Goal: Task Accomplishment & Management: Manage account settings

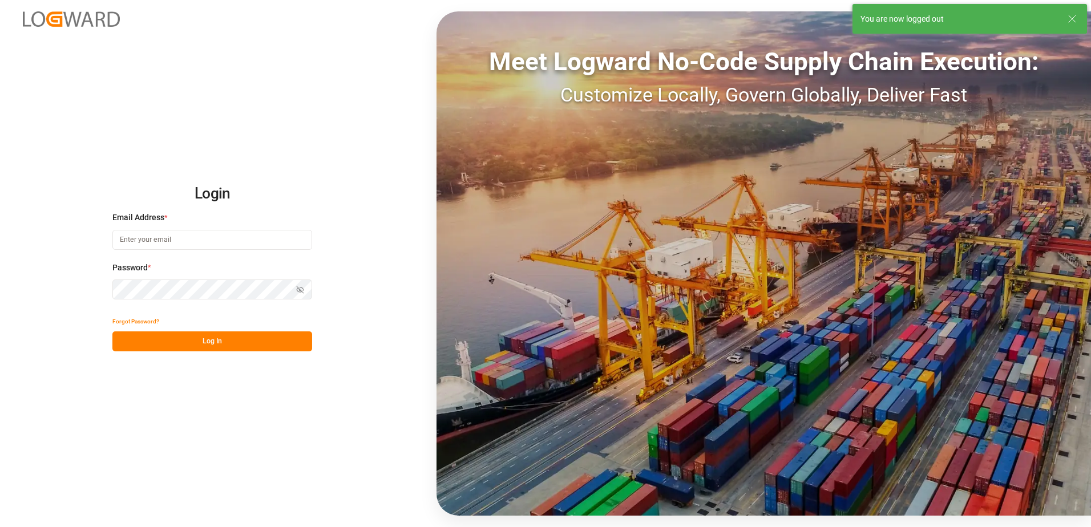
click at [143, 239] on input at bounding box center [212, 240] width 200 height 20
type input "[PERSON_NAME][EMAIL_ADDRESS][DOMAIN_NAME]"
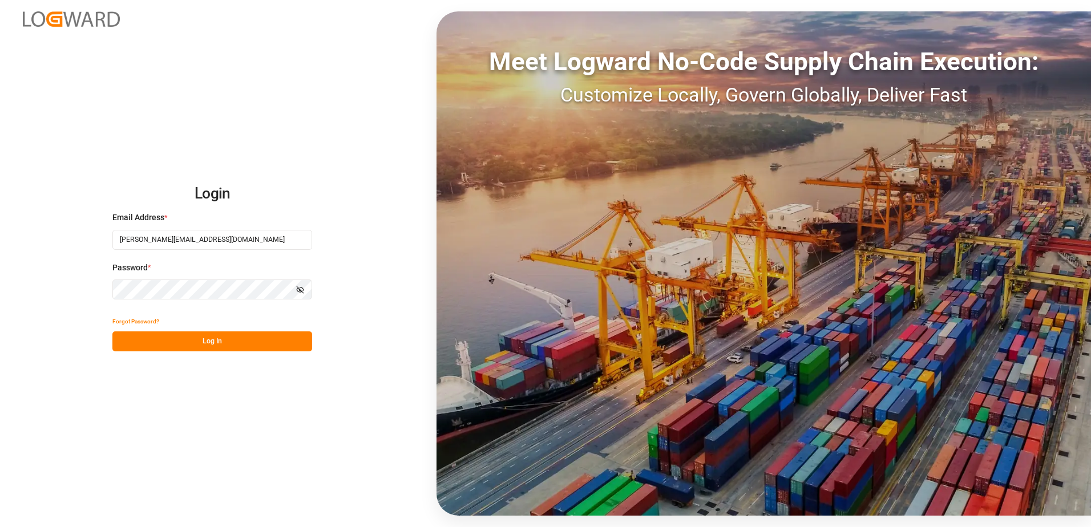
click at [109, 290] on div "Login Email Address * [EMAIL_ADDRESS][DOMAIN_NAME] Password * Show password For…" at bounding box center [545, 263] width 1091 height 527
drag, startPoint x: 120, startPoint y: 341, endPoint x: 128, endPoint y: 338, distance: 8.3
click at [121, 341] on button "Log In" at bounding box center [212, 342] width 200 height 20
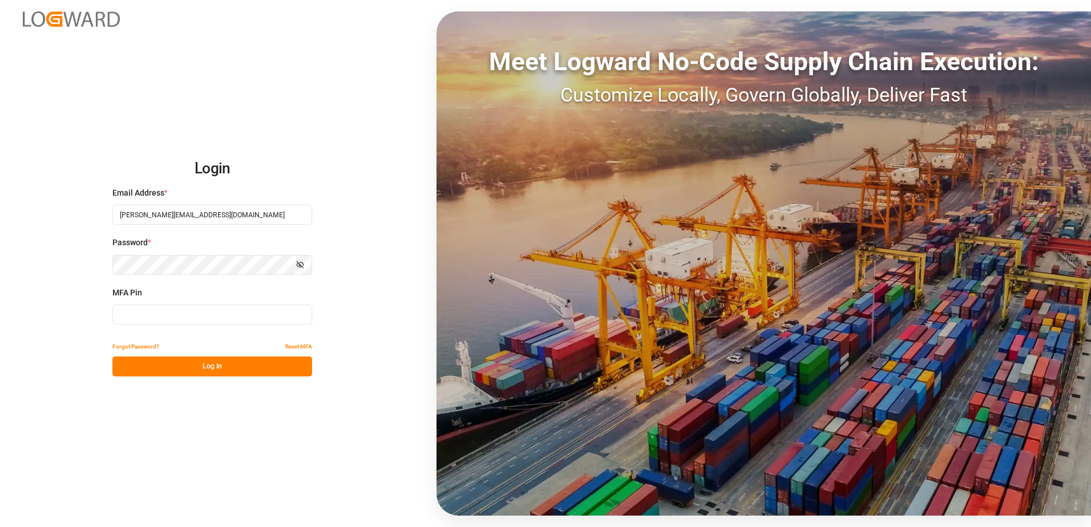
click at [161, 313] on input at bounding box center [212, 315] width 200 height 20
type input "419072"
click at [188, 365] on button "Log In" at bounding box center [212, 367] width 200 height 20
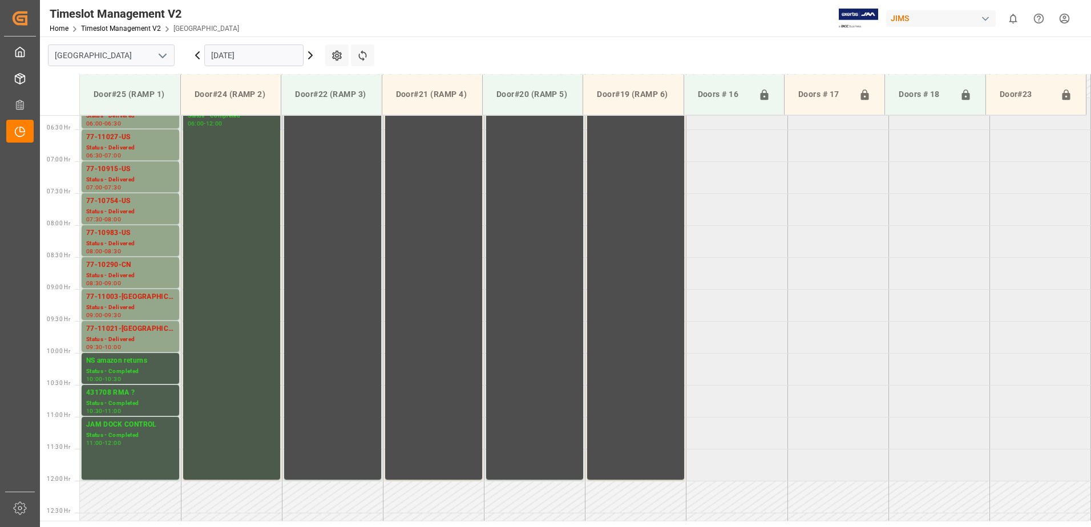
scroll to position [361, 0]
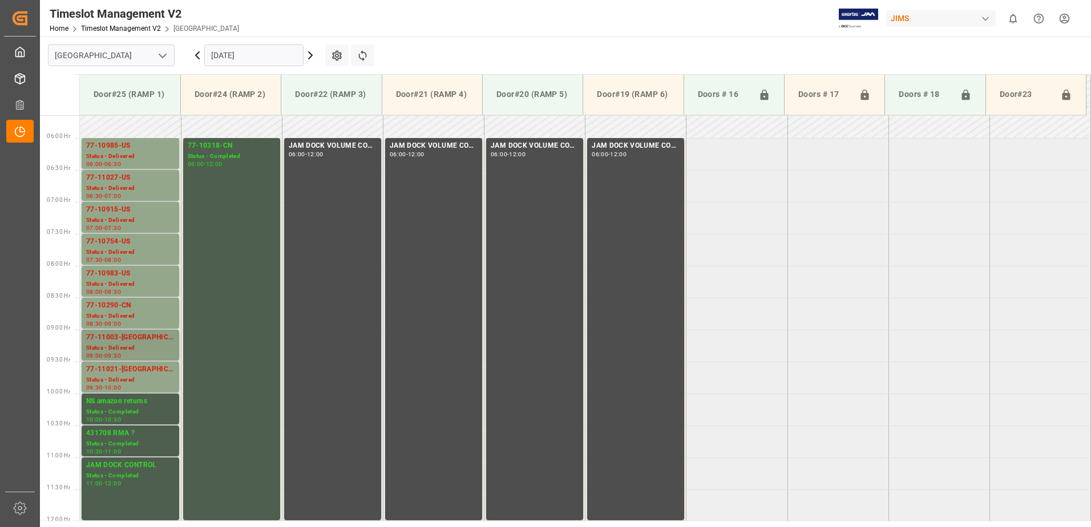
click at [127, 342] on div "77-11003-[GEOGRAPHIC_DATA]" at bounding box center [130, 337] width 88 height 11
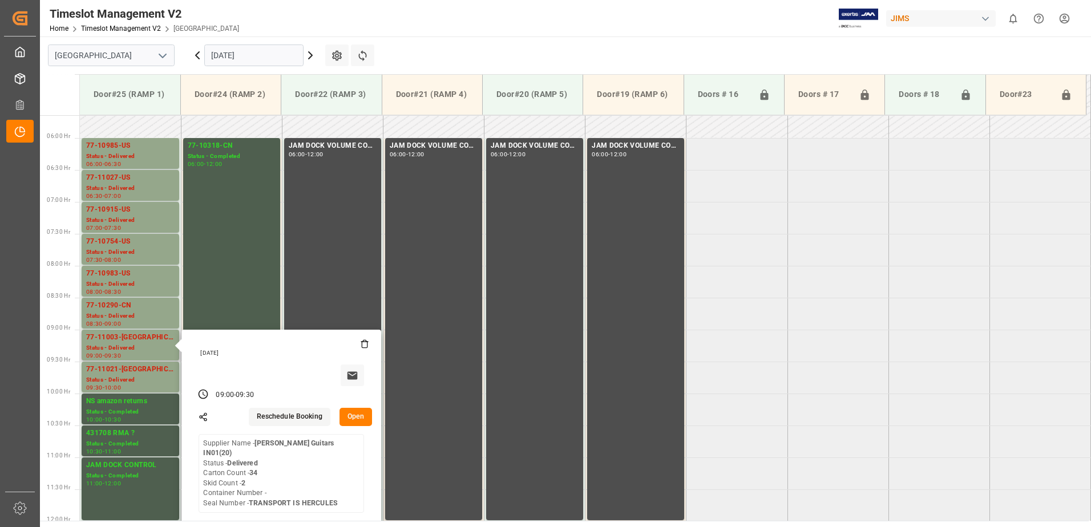
click at [351, 418] on button "Open" at bounding box center [355, 417] width 33 height 18
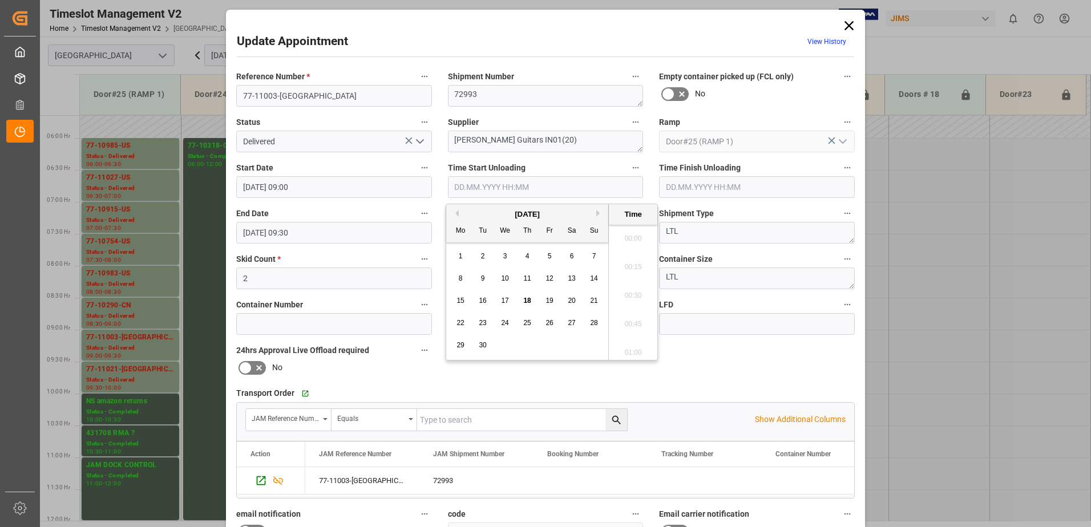
click at [466, 187] on input "text" at bounding box center [546, 187] width 196 height 22
click at [528, 299] on span "18" at bounding box center [526, 301] width 7 height 8
click at [634, 293] on li "13:00" at bounding box center [633, 292] width 48 height 29
type input "[DATE] 13:00"
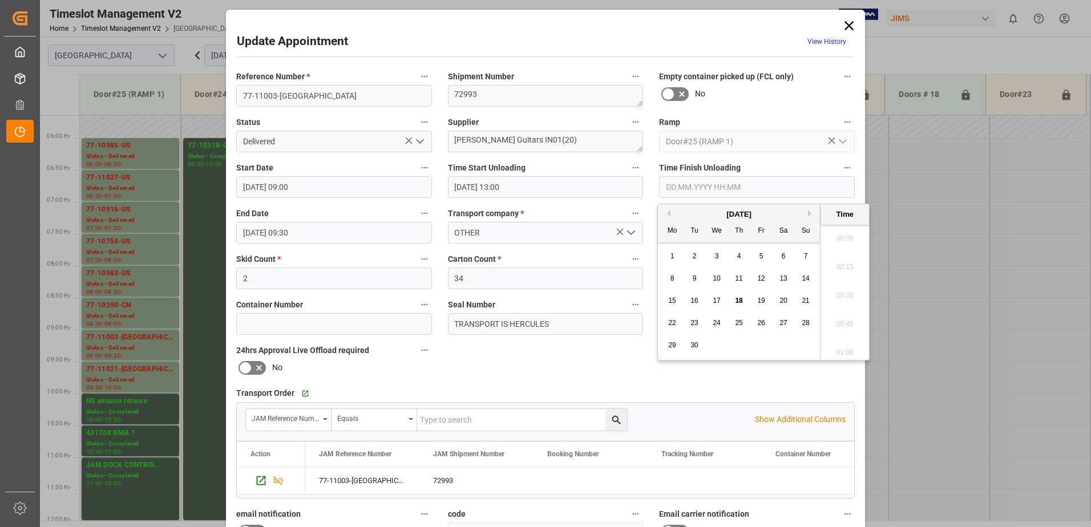
click at [698, 187] on input "text" at bounding box center [757, 187] width 196 height 22
click at [737, 301] on span "18" at bounding box center [738, 301] width 7 height 8
click at [844, 318] on li "13:15" at bounding box center [845, 320] width 48 height 29
type input "[DATE] 13:15"
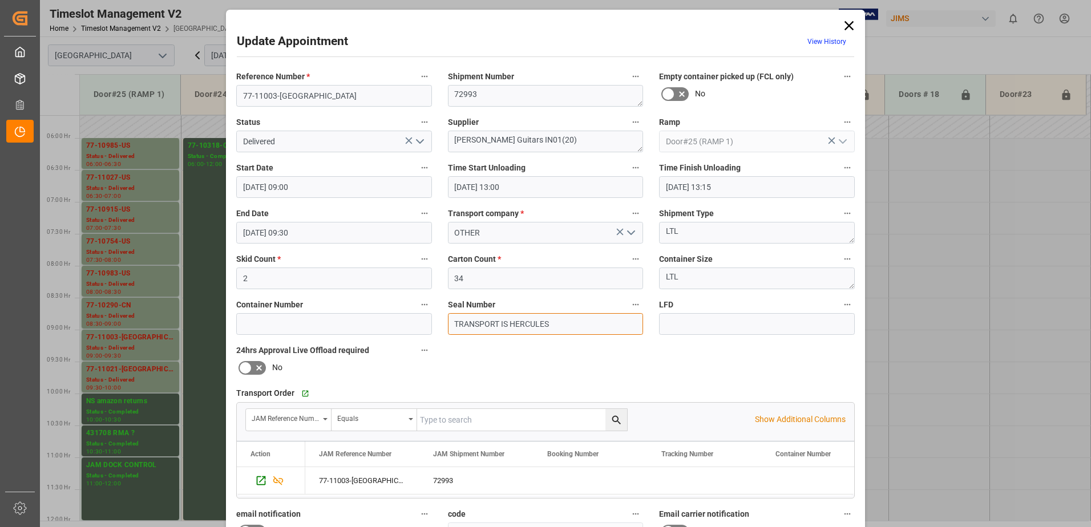
click at [564, 324] on input "TRANSPORT IS HERCULES" at bounding box center [546, 324] width 196 height 22
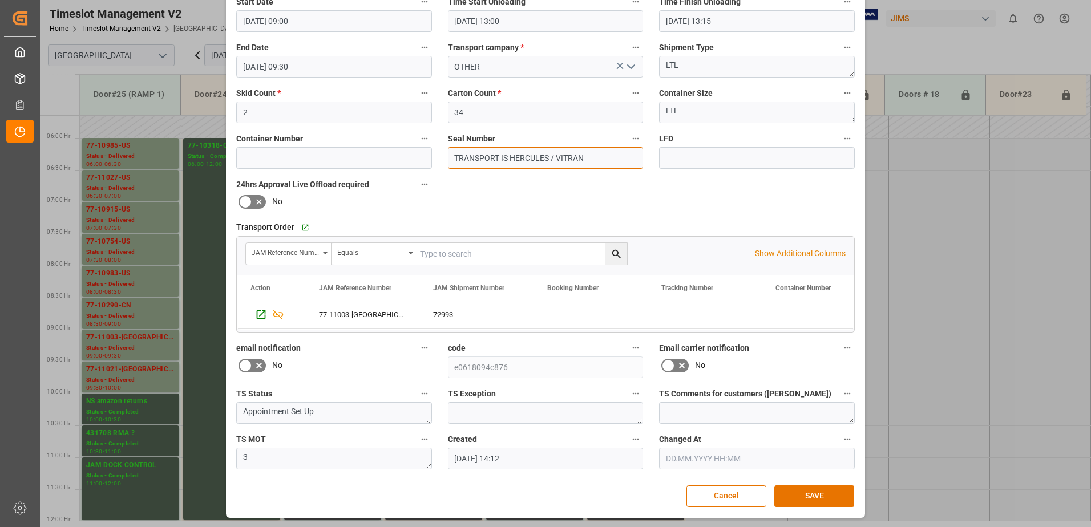
scroll to position [167, 0]
type input "TRANSPORT IS HERCULES / VITRAN"
click at [806, 491] on button "SAVE" at bounding box center [814, 496] width 80 height 22
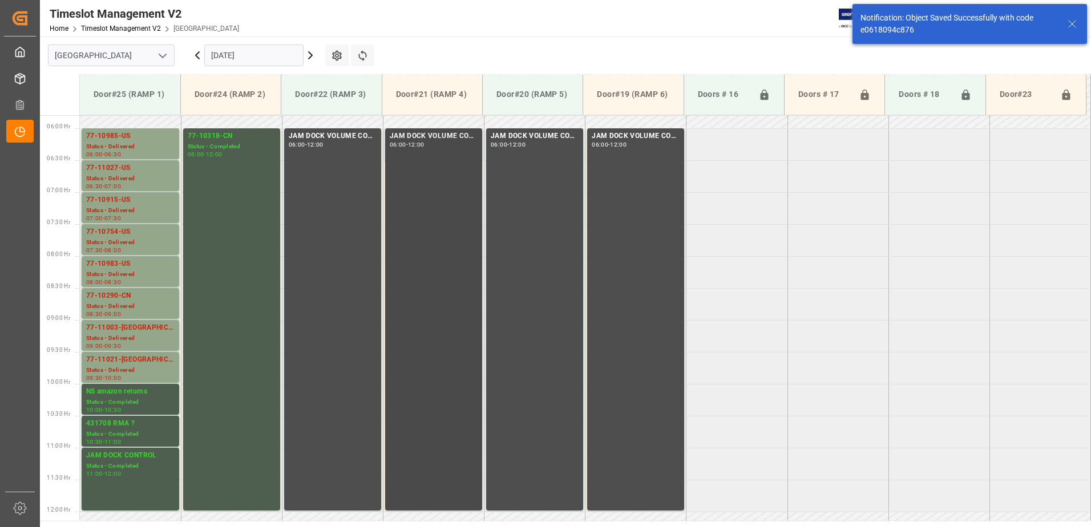
scroll to position [390, 0]
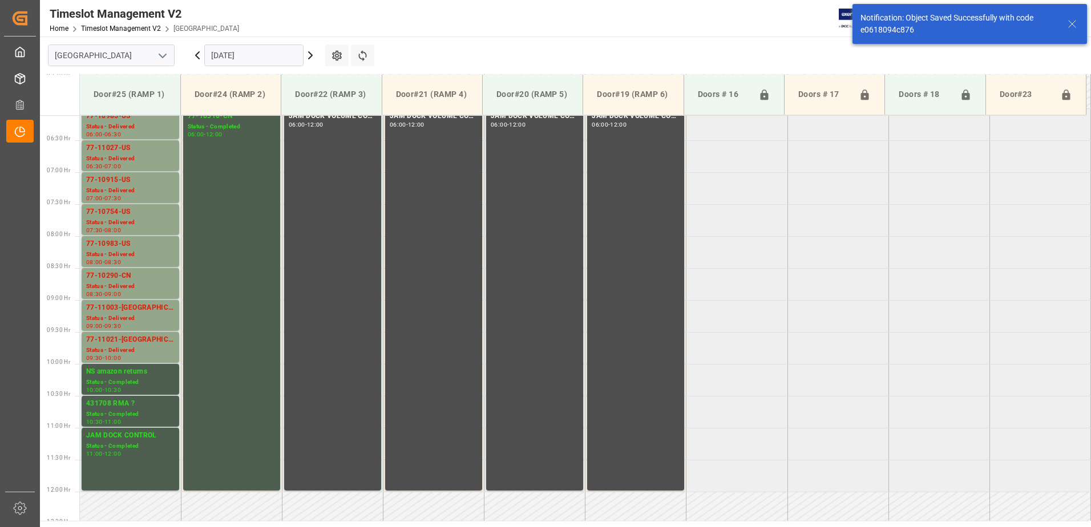
click at [265, 54] on input "[DATE]" at bounding box center [253, 56] width 99 height 22
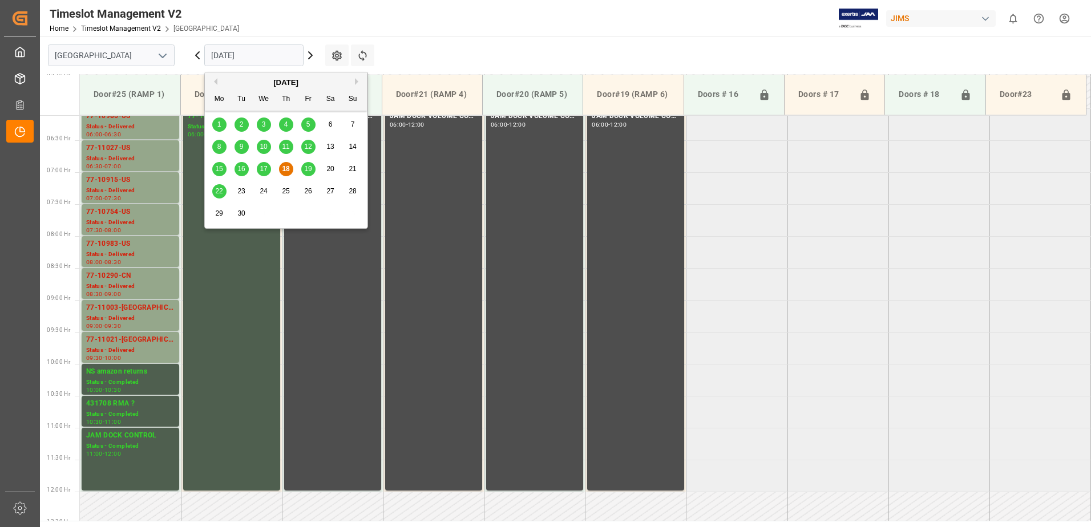
click at [309, 171] on span "19" at bounding box center [307, 169] width 7 height 8
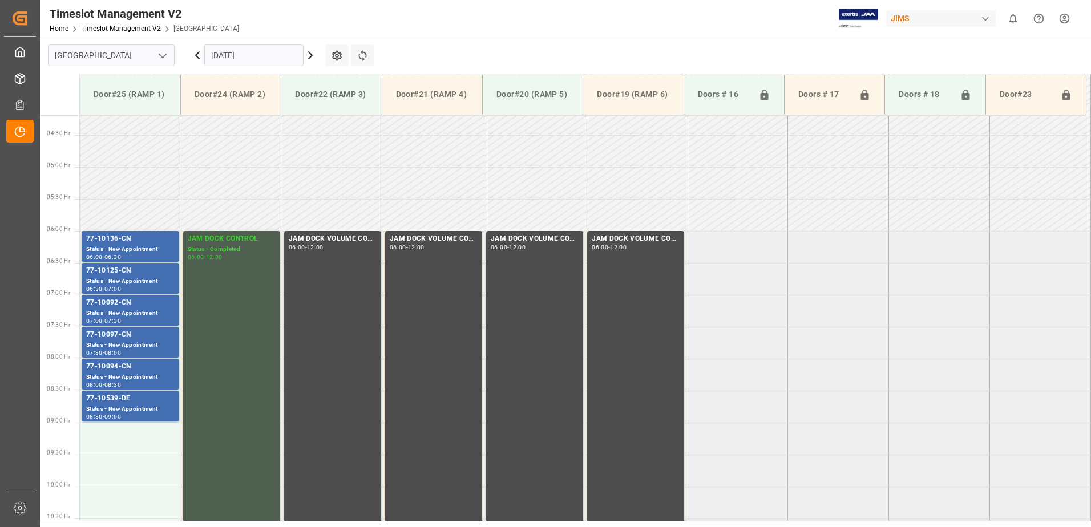
scroll to position [246, 0]
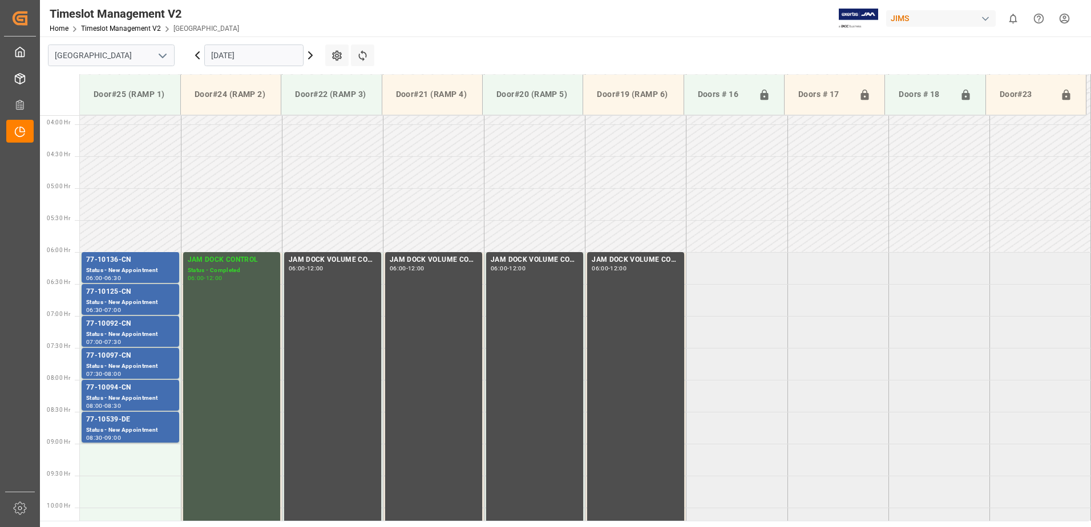
click at [268, 54] on input "[DATE]" at bounding box center [253, 56] width 99 height 22
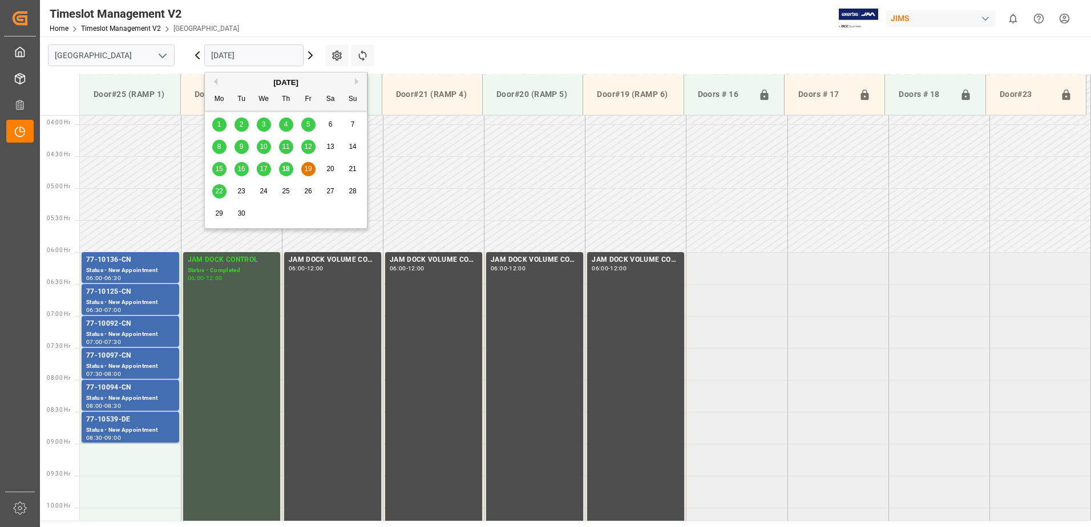
click at [220, 192] on span "22" at bounding box center [218, 191] width 7 height 8
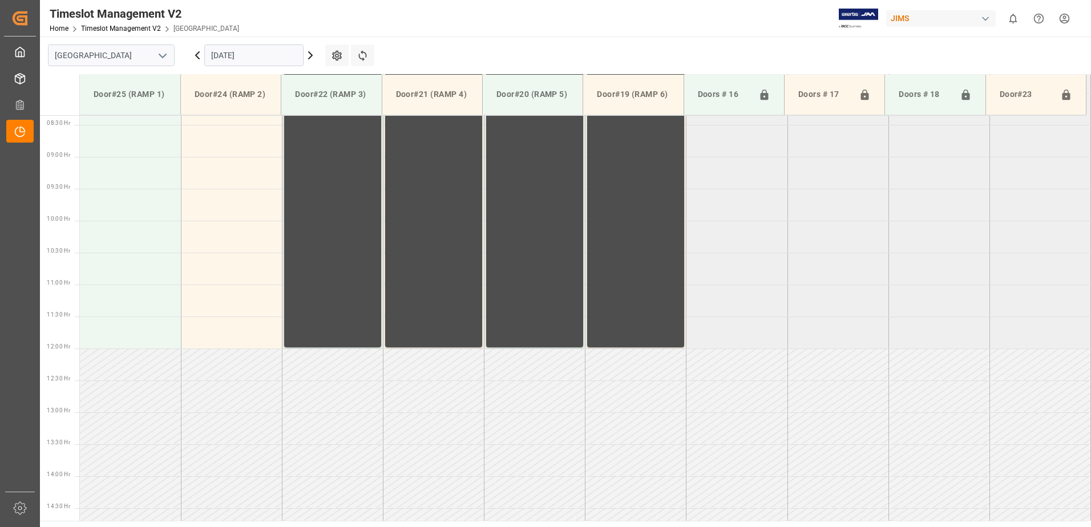
scroll to position [475, 0]
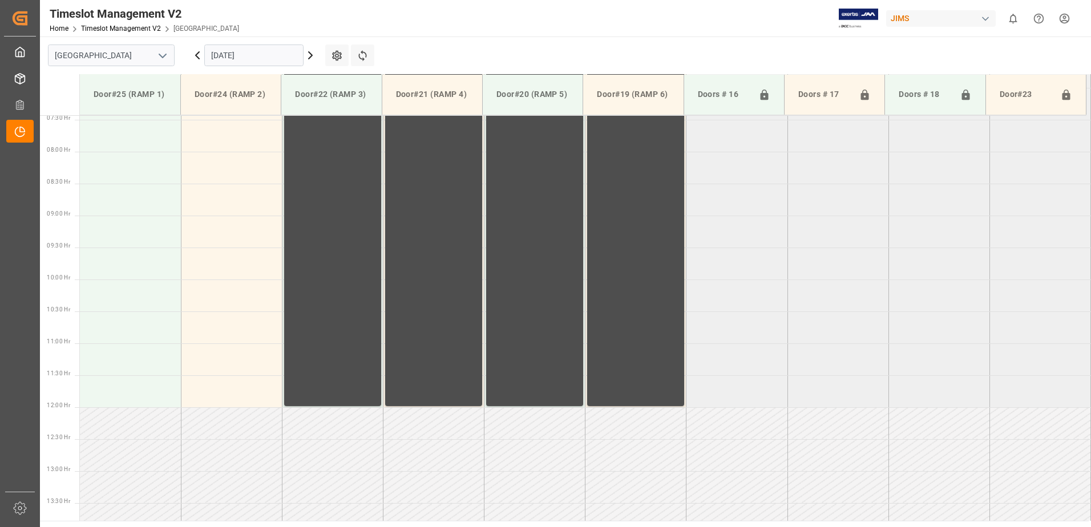
click at [277, 54] on input "[DATE]" at bounding box center [253, 56] width 99 height 22
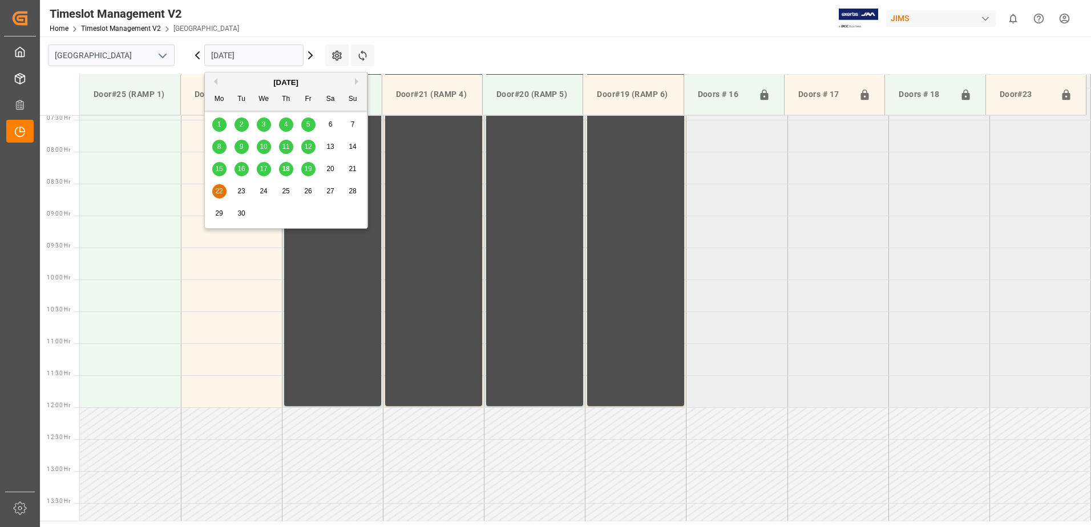
click at [288, 169] on span "18" at bounding box center [285, 169] width 7 height 8
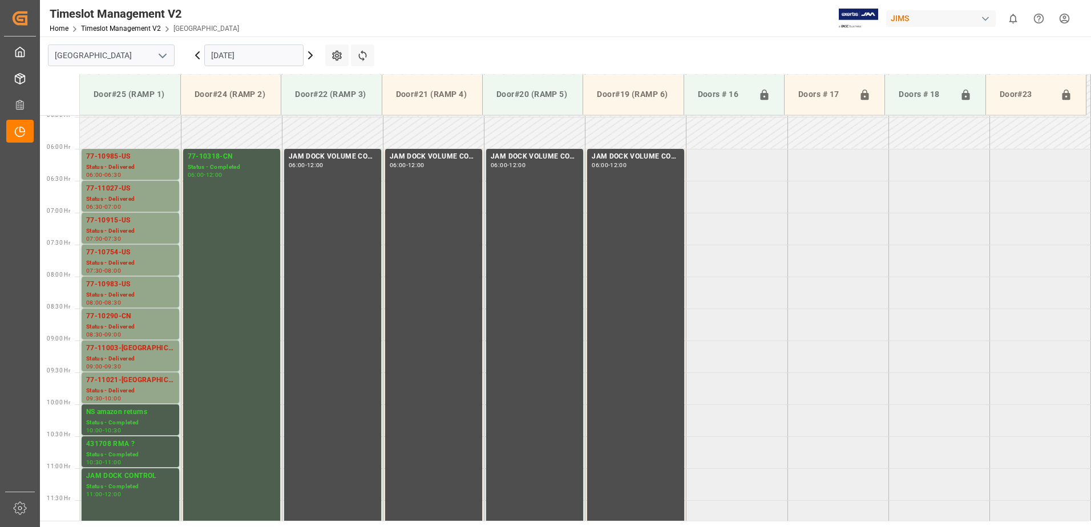
scroll to position [361, 0]
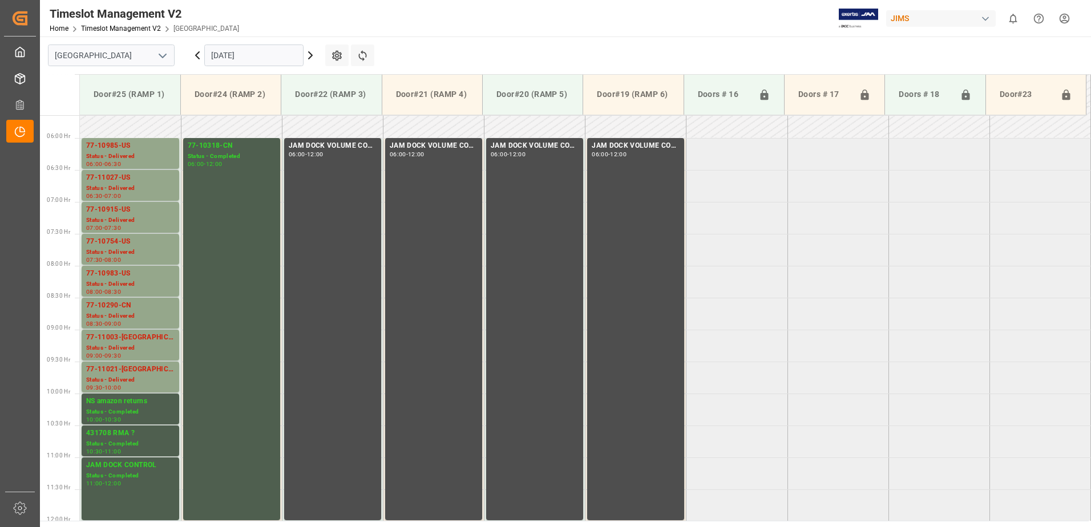
click at [282, 58] on input "[DATE]" at bounding box center [253, 56] width 99 height 22
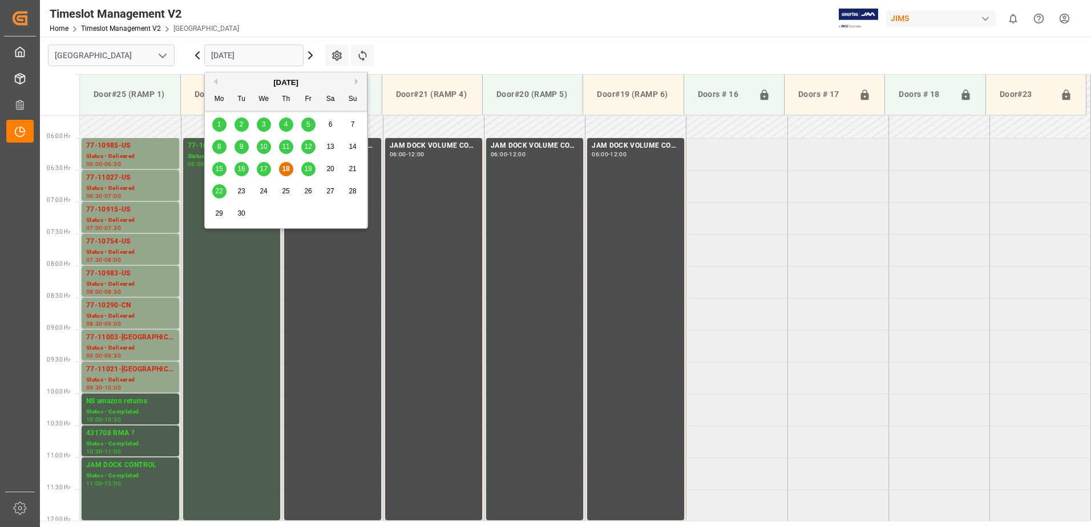
click at [308, 167] on span "19" at bounding box center [307, 169] width 7 height 8
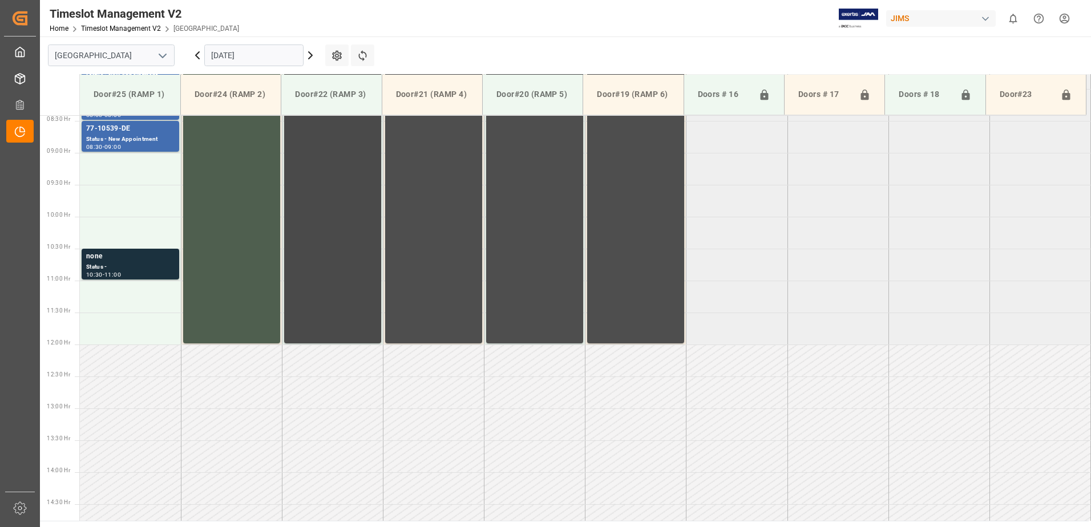
scroll to position [480, 0]
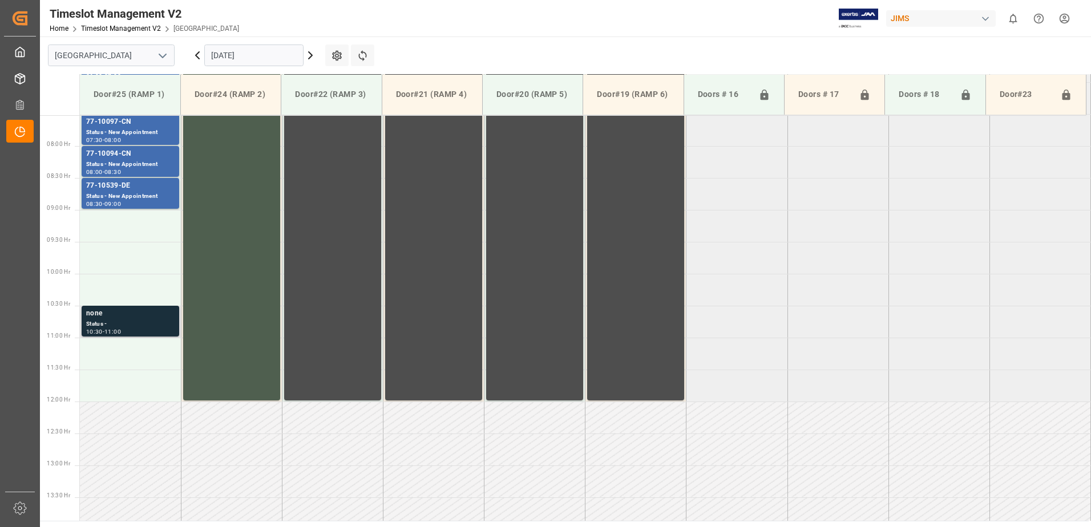
click at [147, 318] on div "none" at bounding box center [130, 313] width 88 height 11
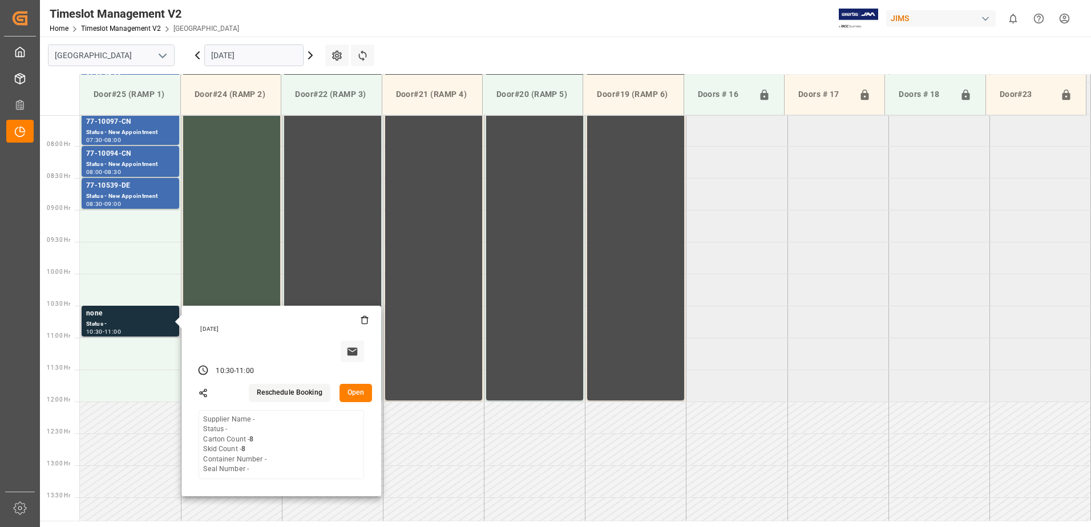
click at [357, 393] on button "Open" at bounding box center [355, 393] width 33 height 18
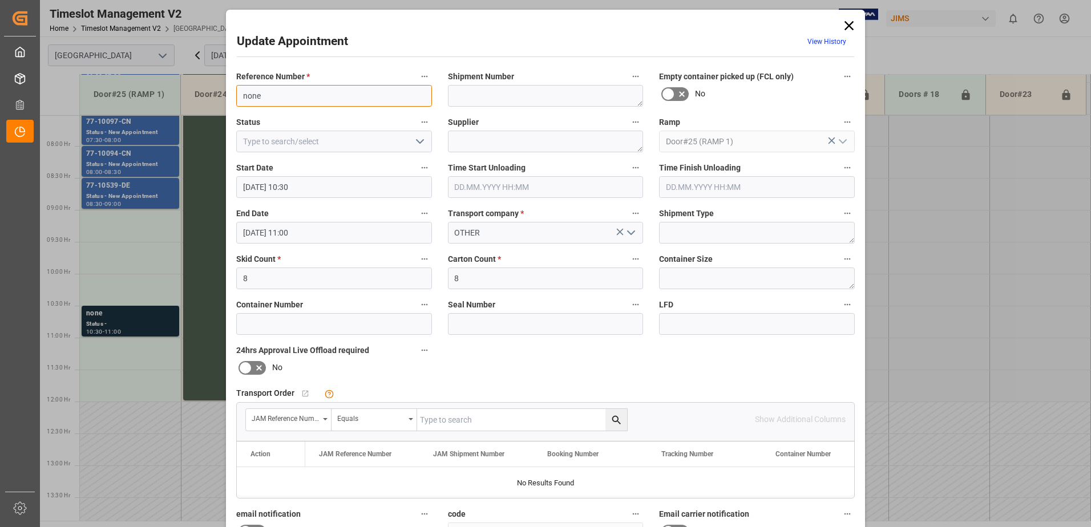
click at [293, 98] on input "none" at bounding box center [334, 96] width 196 height 22
type input "n"
type input "RMA ?"
click at [475, 142] on textarea at bounding box center [546, 142] width 196 height 22
type textarea "TBA AT DELIVERY"
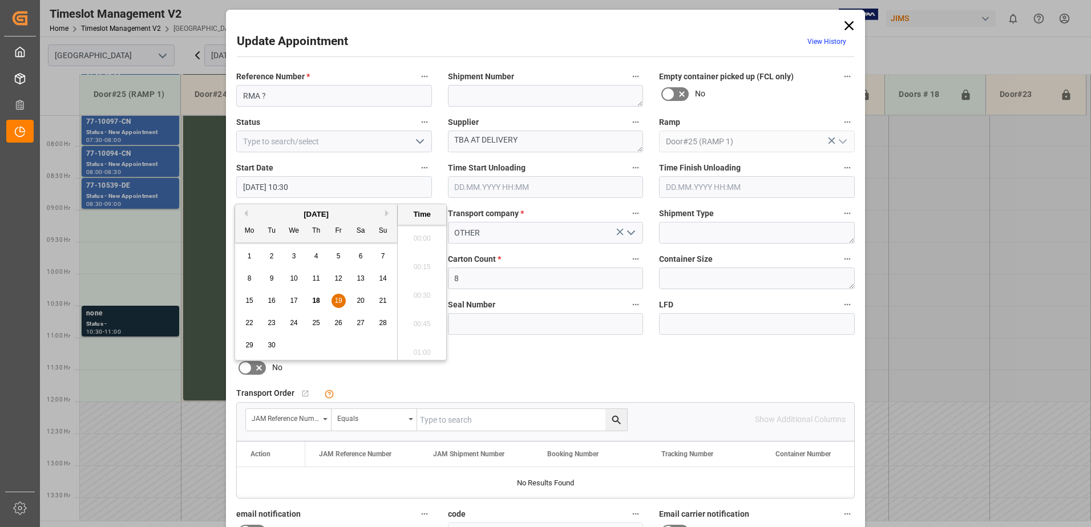
click at [345, 186] on input "[DATE] 10:30" at bounding box center [334, 187] width 196 height 22
click at [339, 299] on span "19" at bounding box center [337, 301] width 7 height 8
click at [415, 235] on li "09:00" at bounding box center [422, 235] width 48 height 29
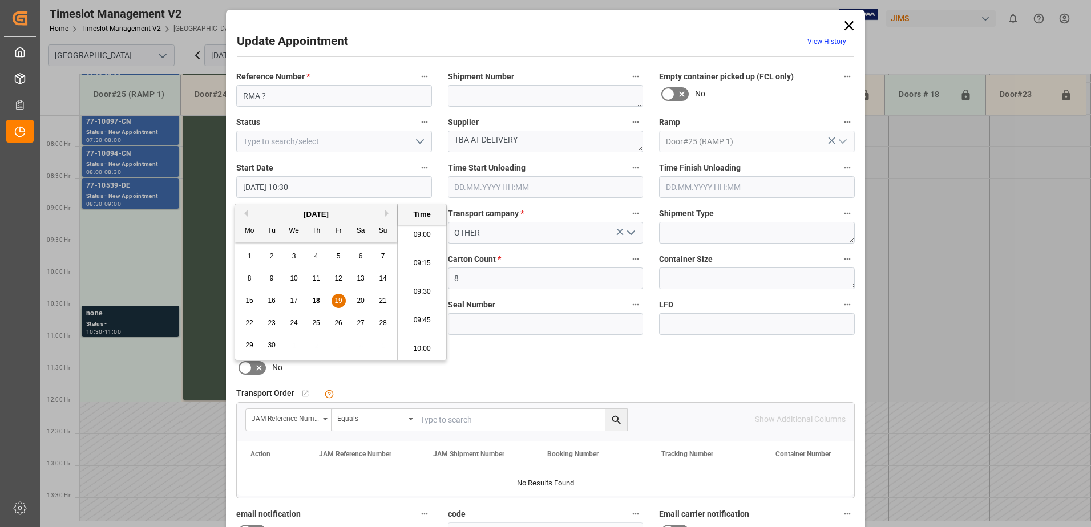
type input "[DATE] 09:00"
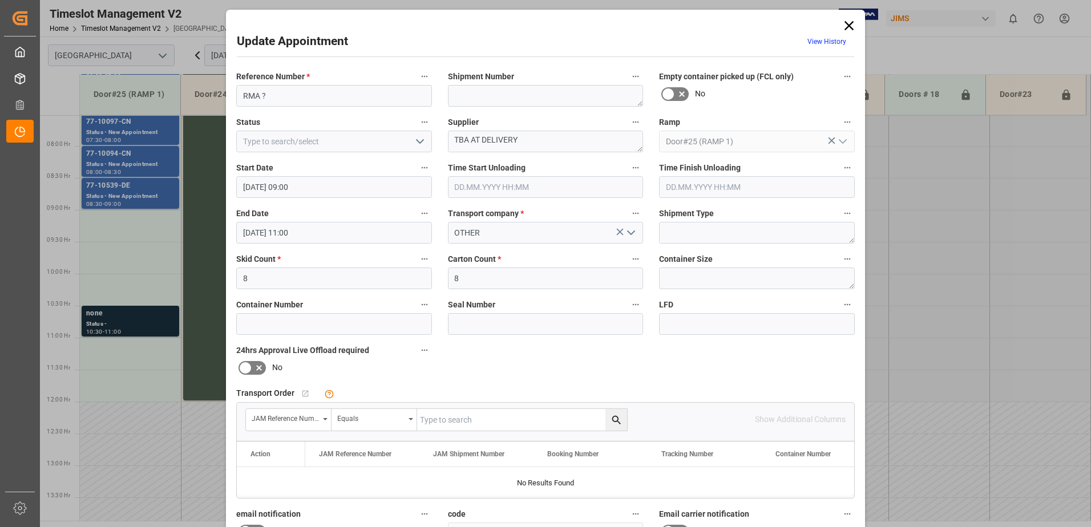
click at [325, 238] on input "[DATE] 11:00" at bounding box center [334, 233] width 196 height 22
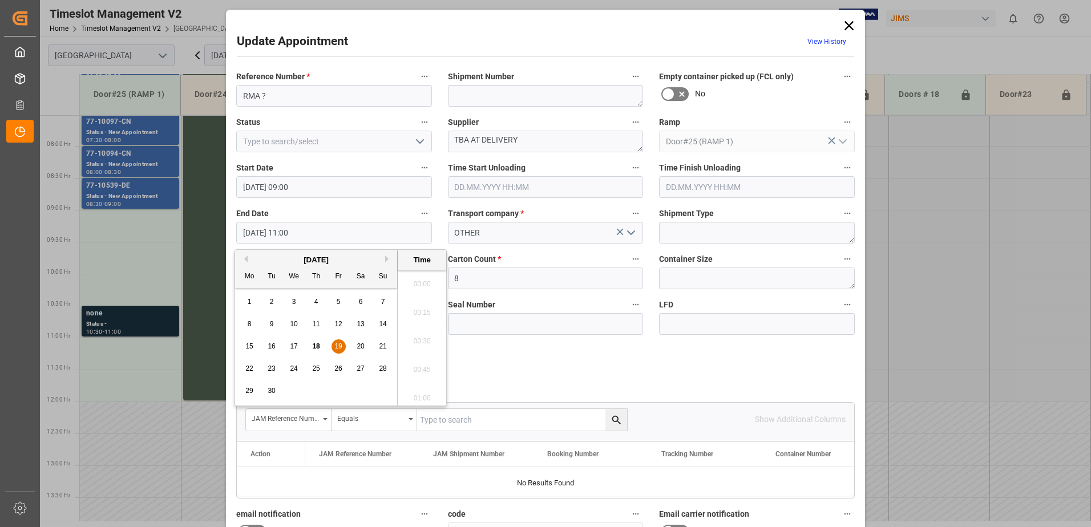
scroll to position [1202, 0]
click at [334, 347] on span "19" at bounding box center [337, 346] width 7 height 8
click at [418, 337] on li "09:30" at bounding box center [422, 338] width 48 height 29
type input "[DATE] 09:30"
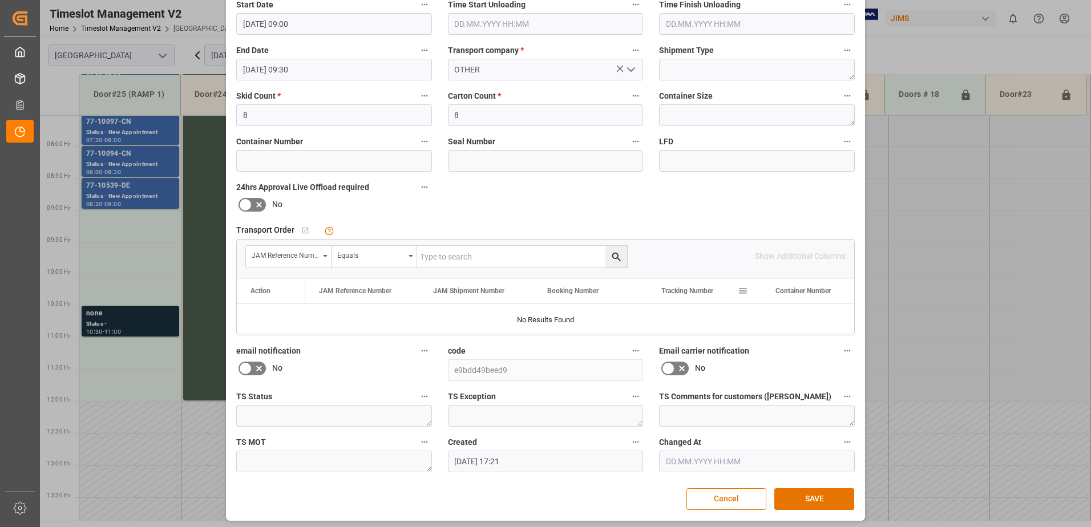
scroll to position [167, 0]
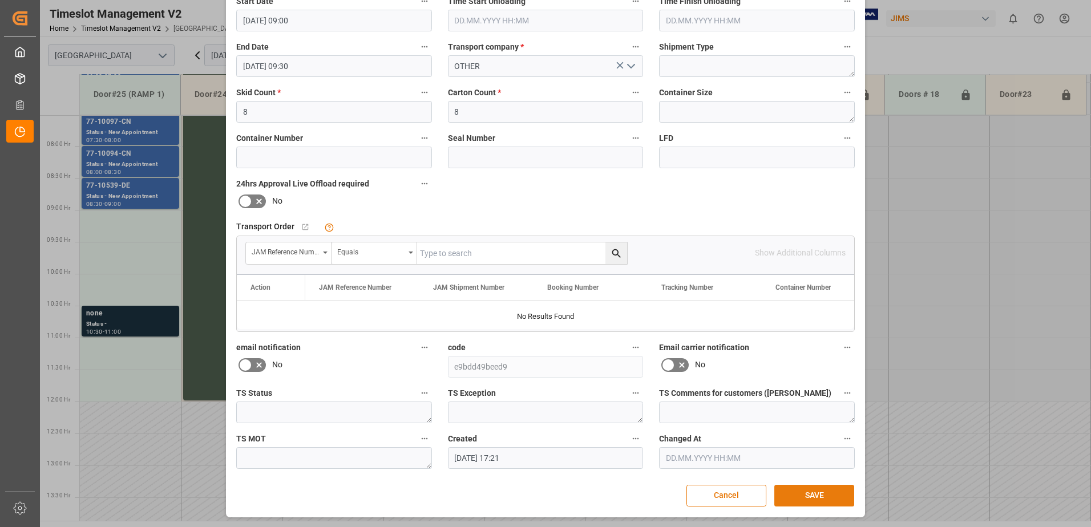
click at [813, 495] on button "SAVE" at bounding box center [814, 496] width 80 height 22
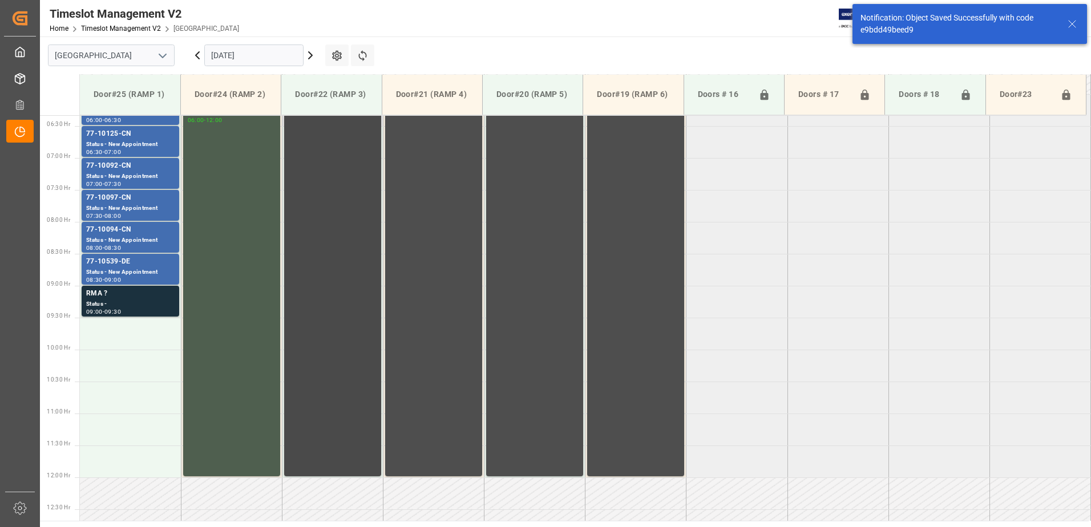
scroll to position [390, 0]
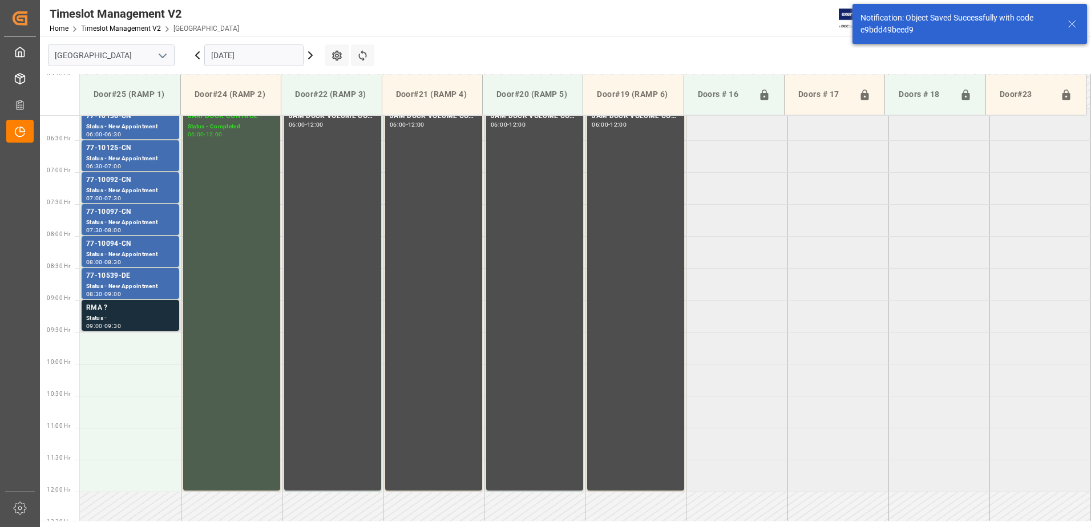
click at [119, 312] on div "RMA ?" at bounding box center [130, 307] width 88 height 11
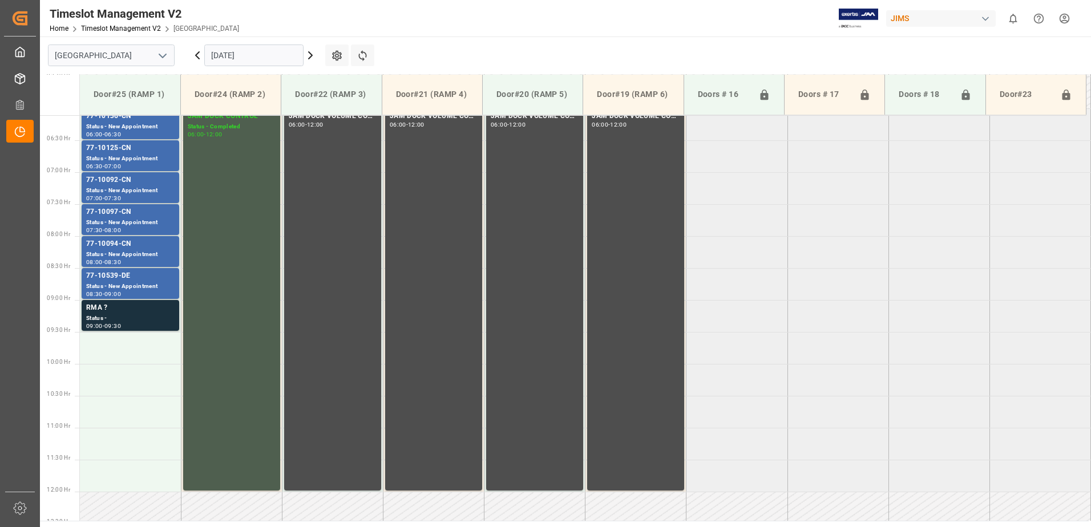
click at [753, 439] on tabel "77-10136-CN Status - New Appointment 06:00 - 06:30 JAM DOCK CONTROL Status - Co…" at bounding box center [585, 492] width 1011 height 1534
click at [278, 55] on input "[DATE]" at bounding box center [253, 56] width 99 height 22
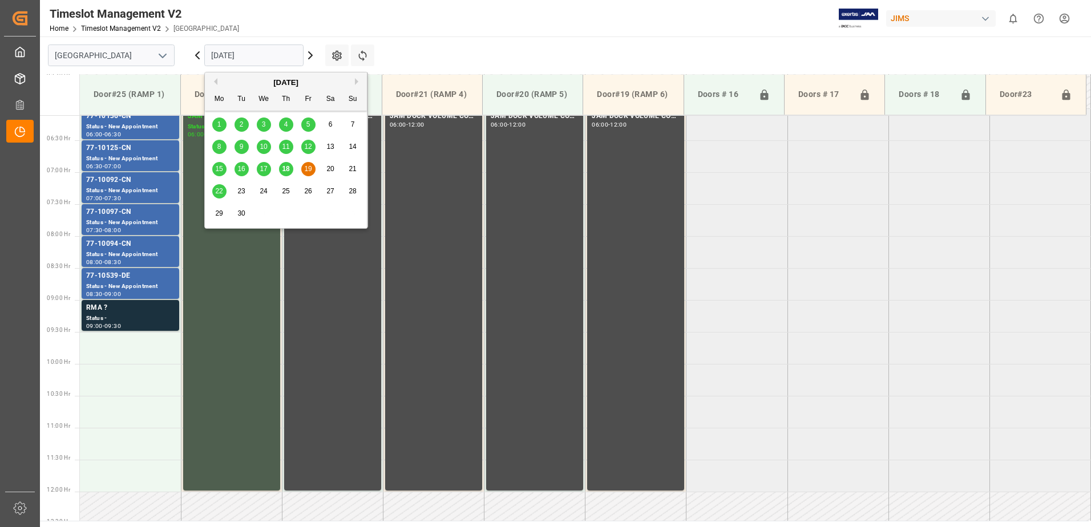
click at [197, 55] on icon at bounding box center [197, 55] width 3 height 7
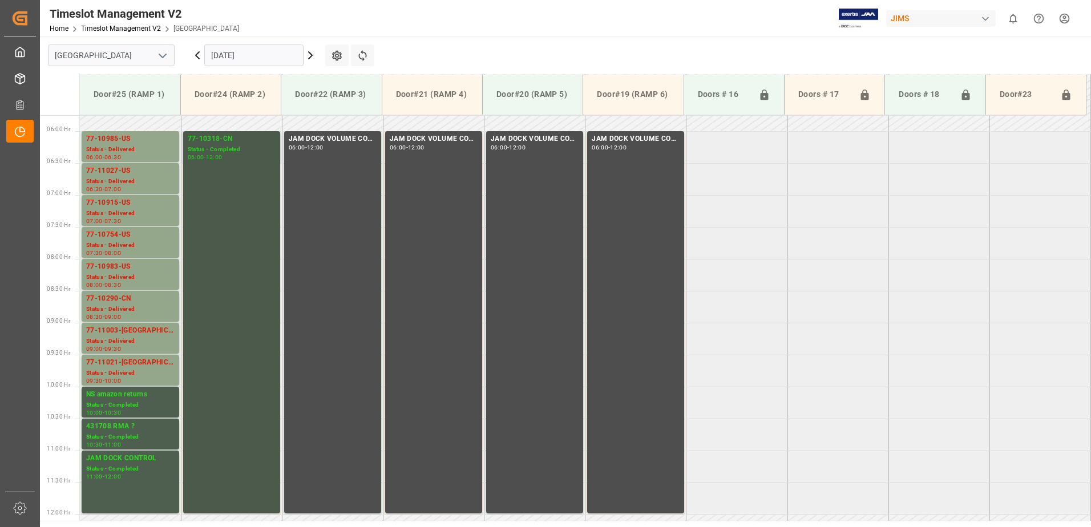
scroll to position [310, 0]
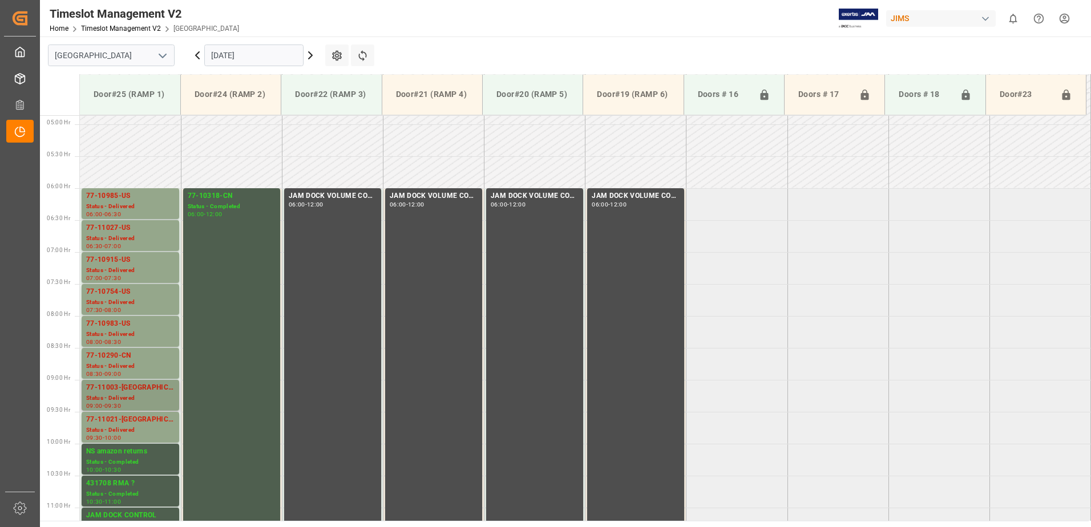
click at [120, 389] on div "77-11003-[GEOGRAPHIC_DATA]" at bounding box center [130, 387] width 88 height 11
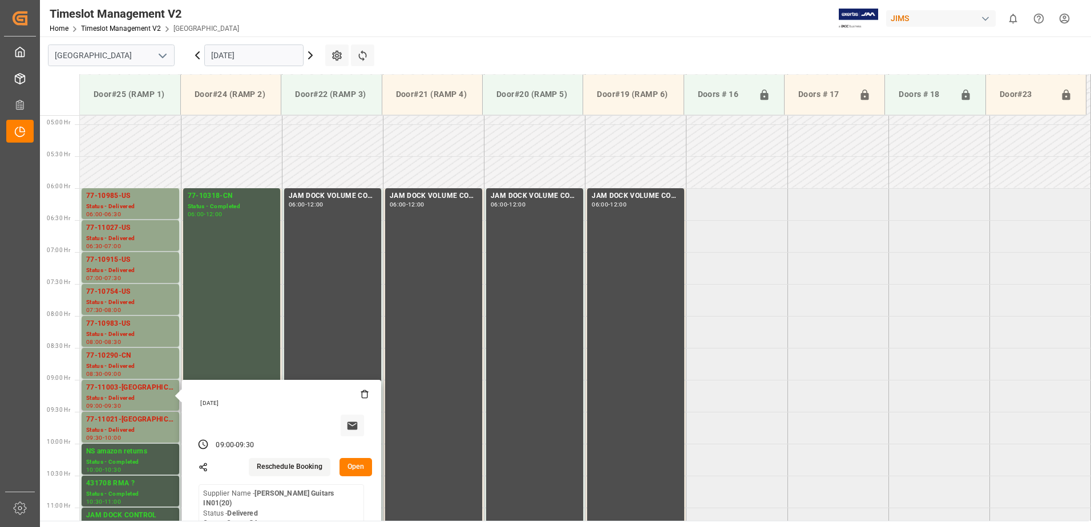
click at [355, 464] on button "Open" at bounding box center [355, 467] width 33 height 18
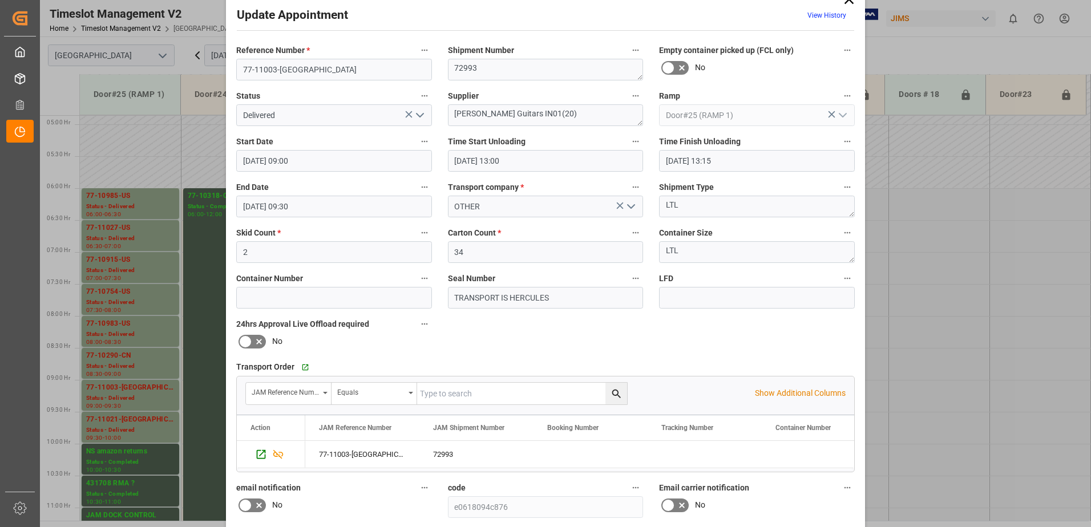
scroll to position [0, 0]
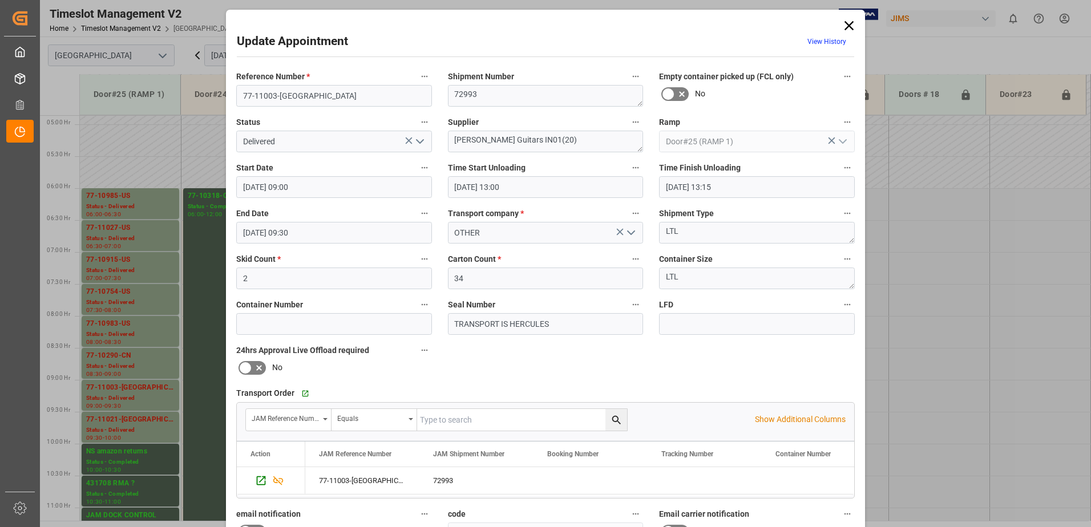
click at [845, 23] on icon at bounding box center [848, 25] width 9 height 9
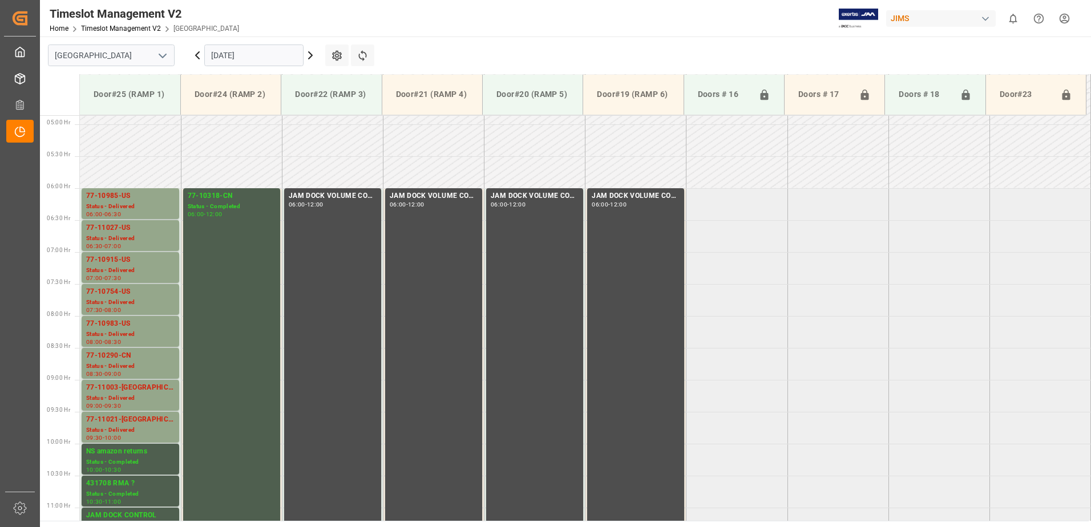
click at [273, 56] on input "[DATE]" at bounding box center [253, 56] width 99 height 22
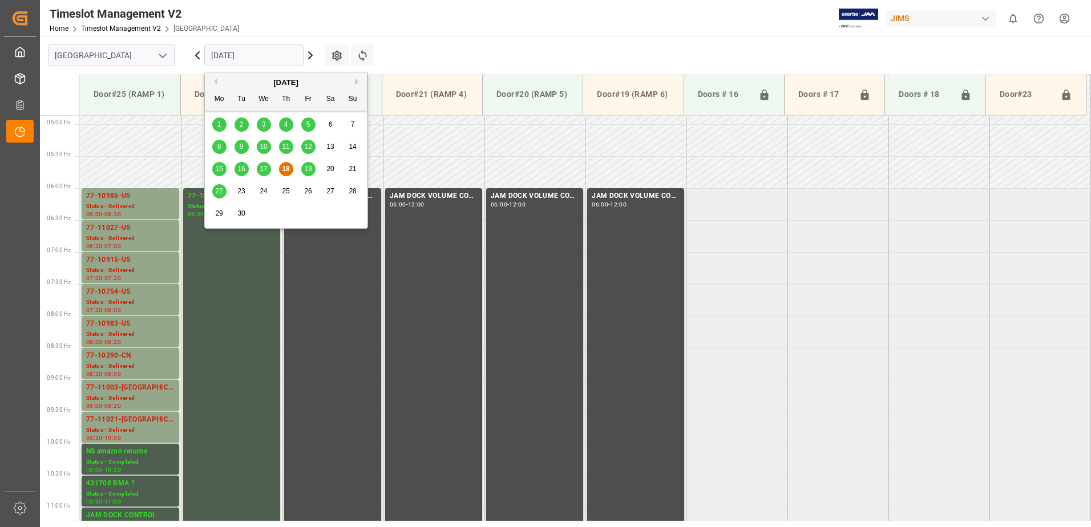
click at [310, 169] on span "19" at bounding box center [307, 169] width 7 height 8
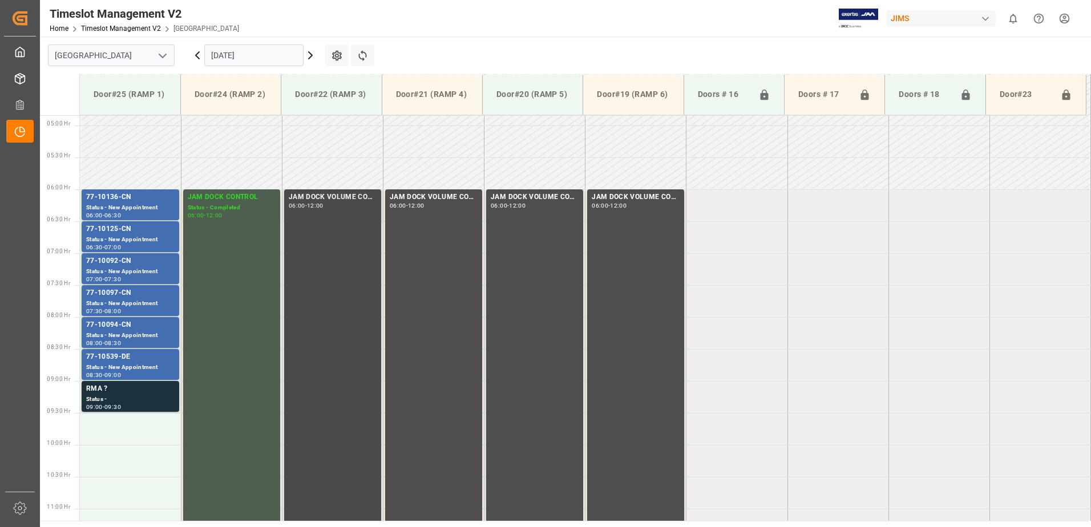
scroll to position [293, 0]
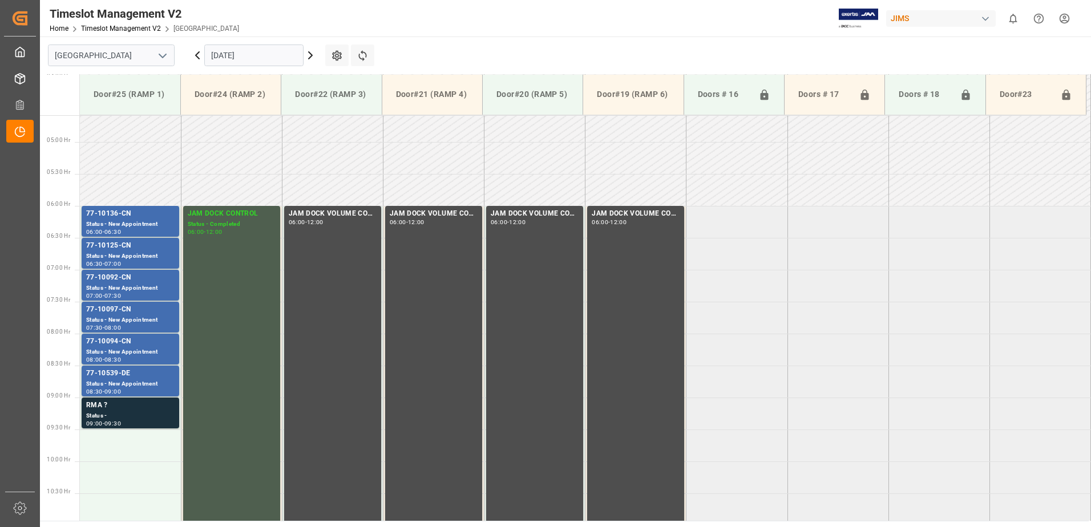
click at [278, 56] on input "[DATE]" at bounding box center [253, 56] width 99 height 22
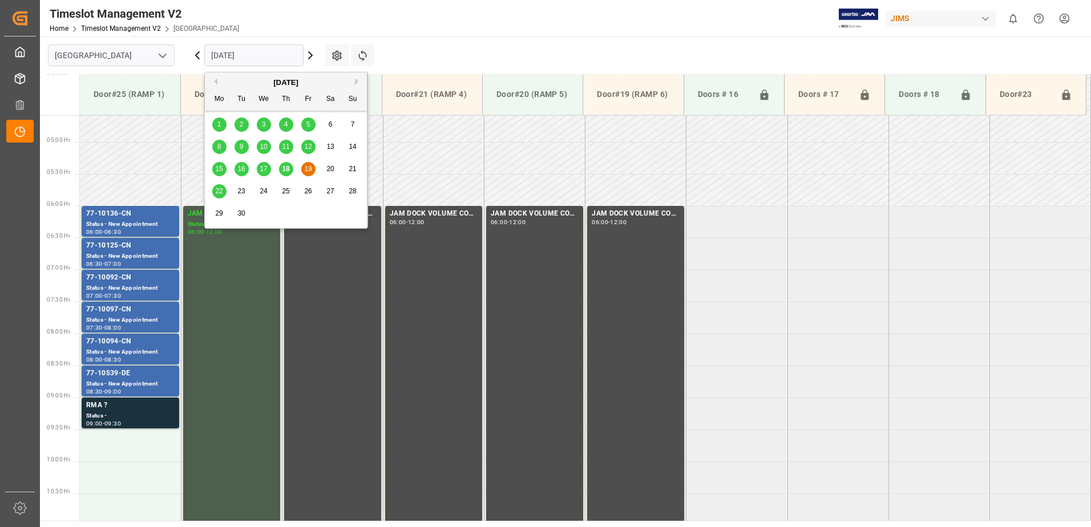
click at [215, 189] on span "22" at bounding box center [218, 191] width 7 height 8
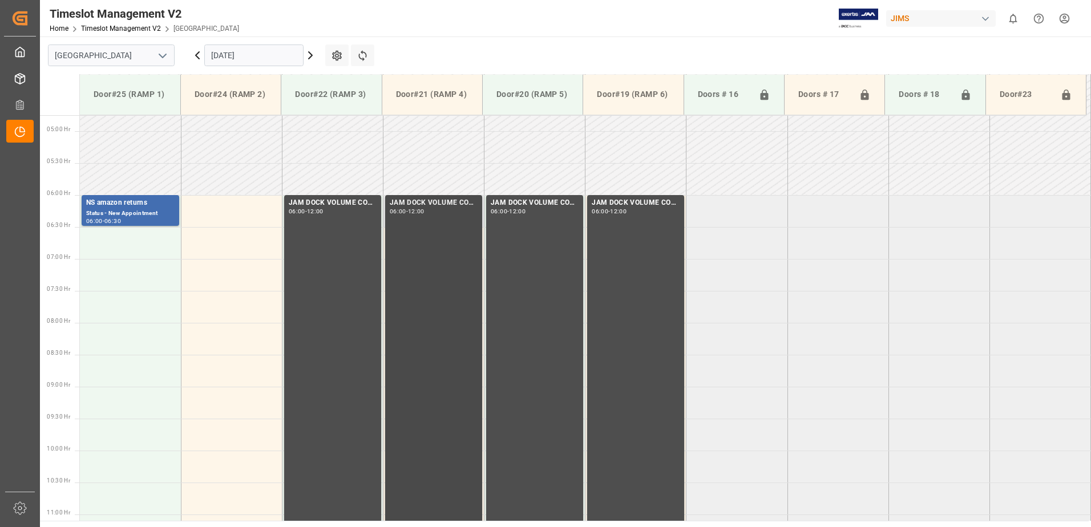
scroll to position [253, 0]
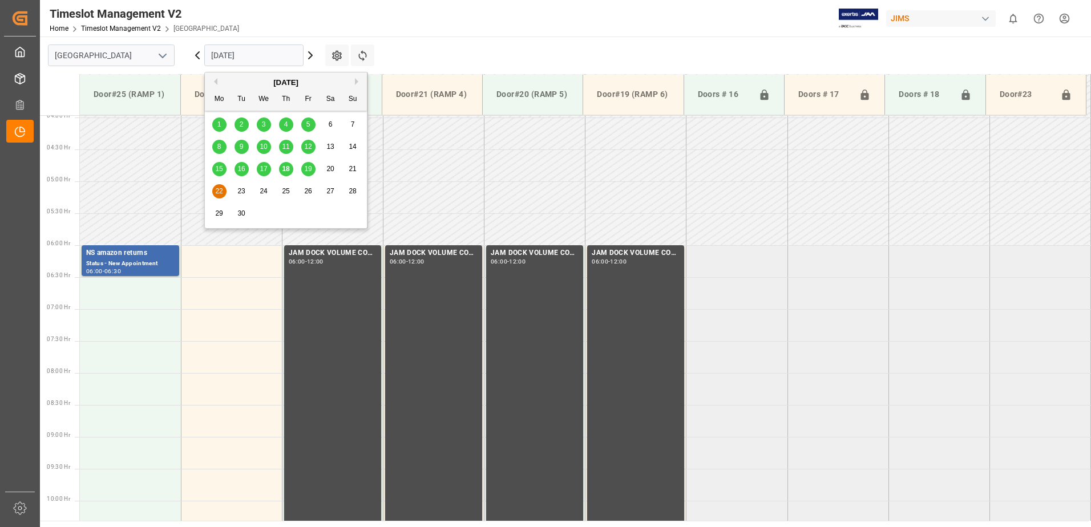
click at [268, 51] on input "[DATE]" at bounding box center [253, 56] width 99 height 22
click at [288, 171] on span "18" at bounding box center [285, 169] width 7 height 8
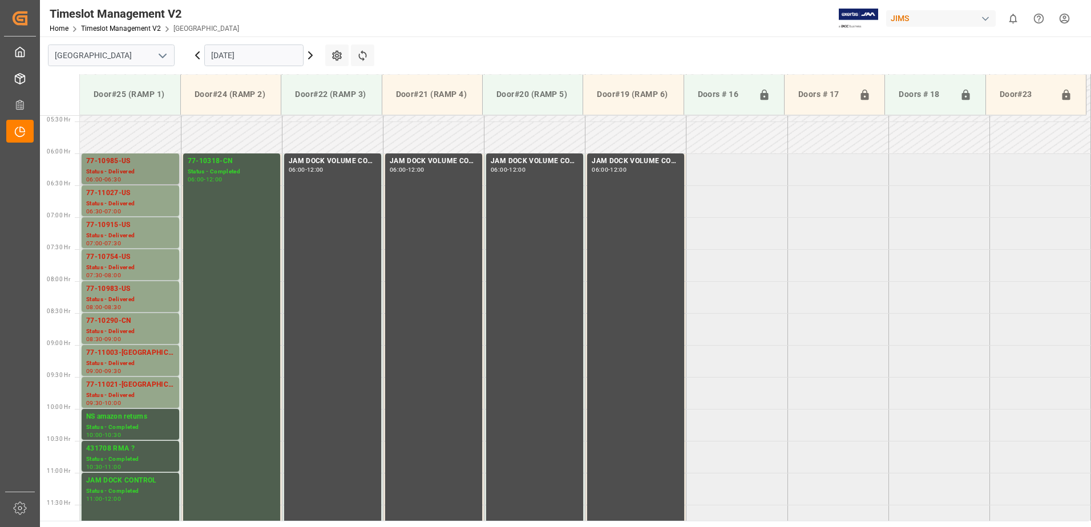
scroll to position [363, 0]
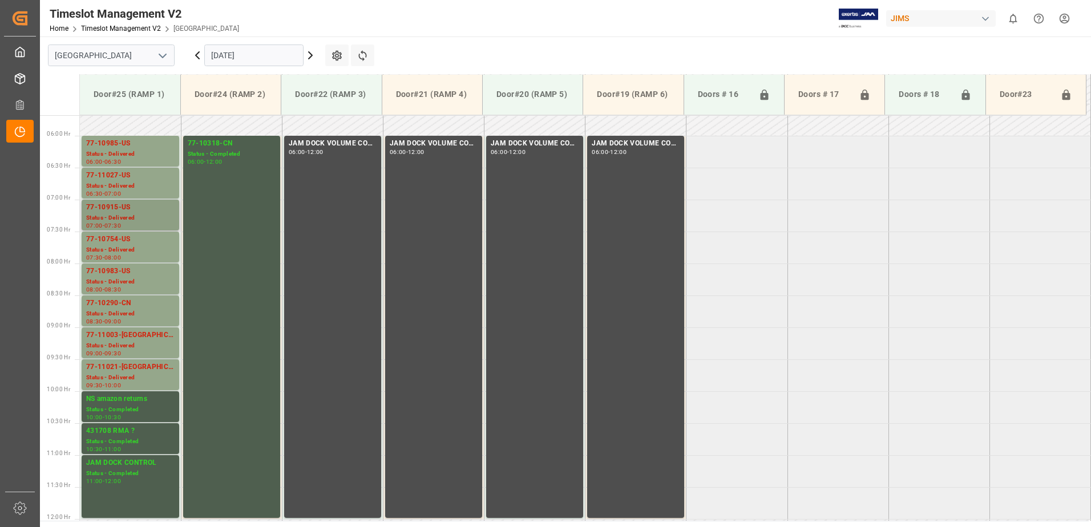
click at [132, 216] on div "Status - Delivered" at bounding box center [130, 218] width 88 height 10
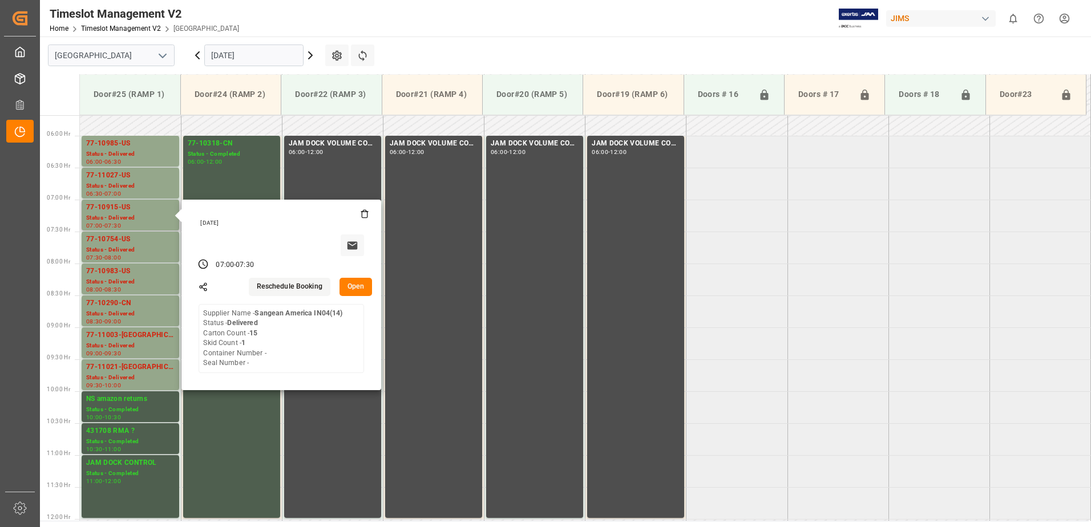
click at [353, 285] on button "Open" at bounding box center [355, 287] width 33 height 18
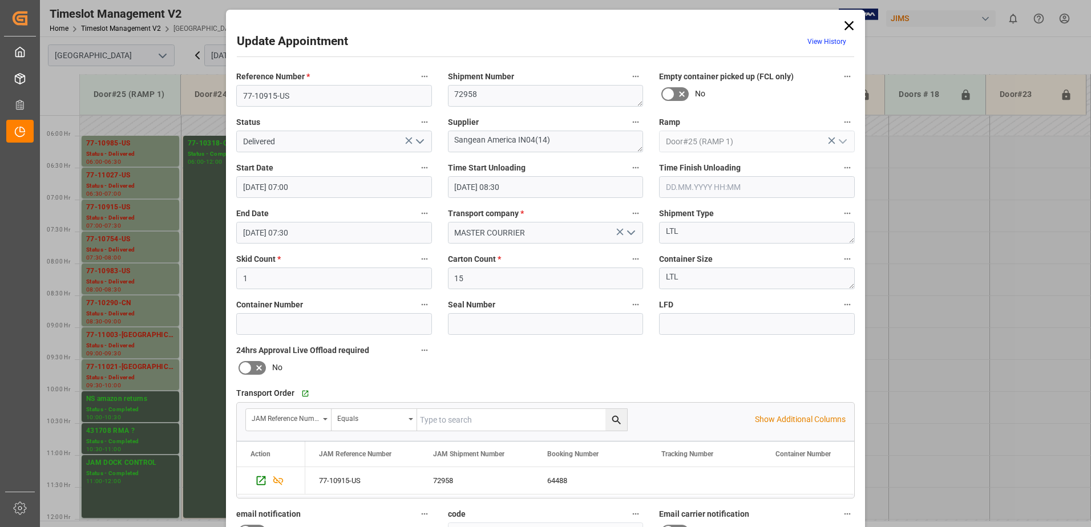
click at [718, 187] on input "text" at bounding box center [757, 187] width 196 height 22
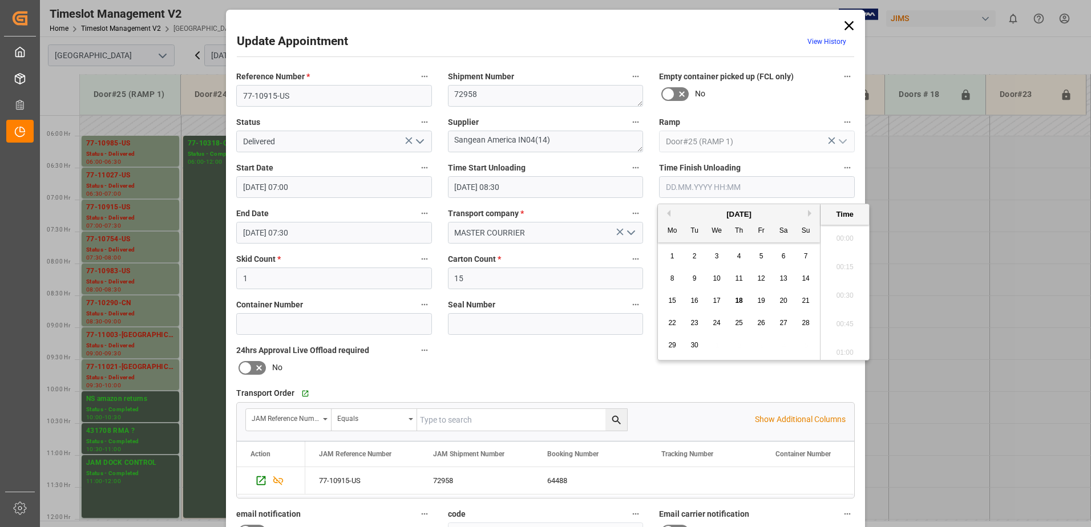
scroll to position [1516, 0]
click at [739, 299] on span "18" at bounding box center [738, 301] width 7 height 8
click at [839, 290] on li "08:45" at bounding box center [845, 292] width 48 height 29
type input "[DATE] 08:45"
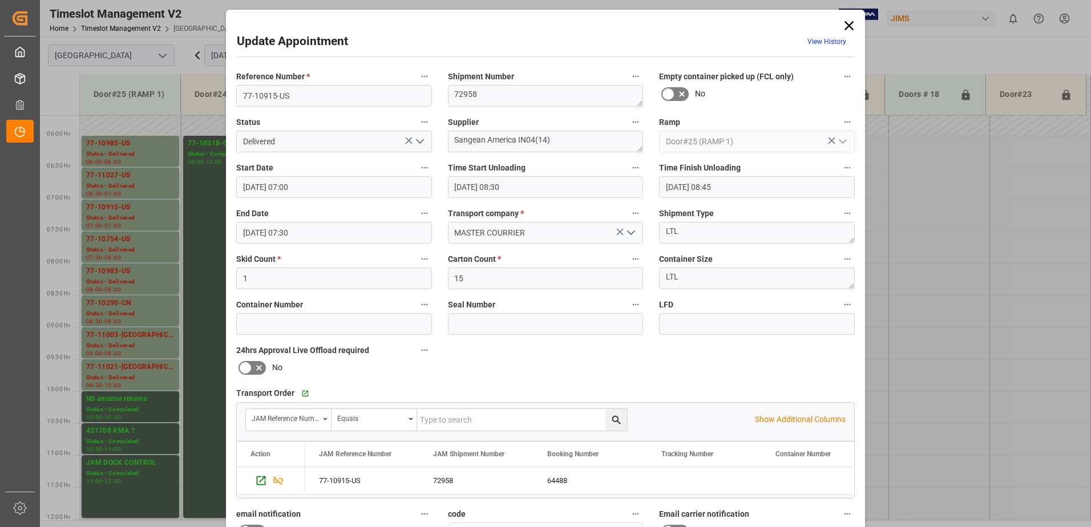
click at [418, 139] on icon "open menu" at bounding box center [420, 142] width 14 height 14
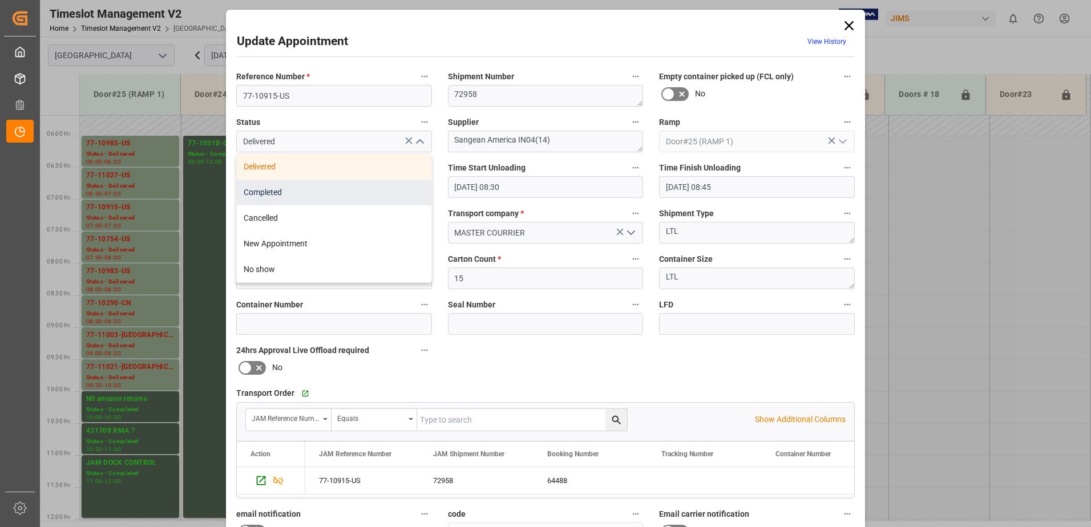
click at [378, 186] on div "Completed" at bounding box center [334, 193] width 195 height 26
type input "Completed"
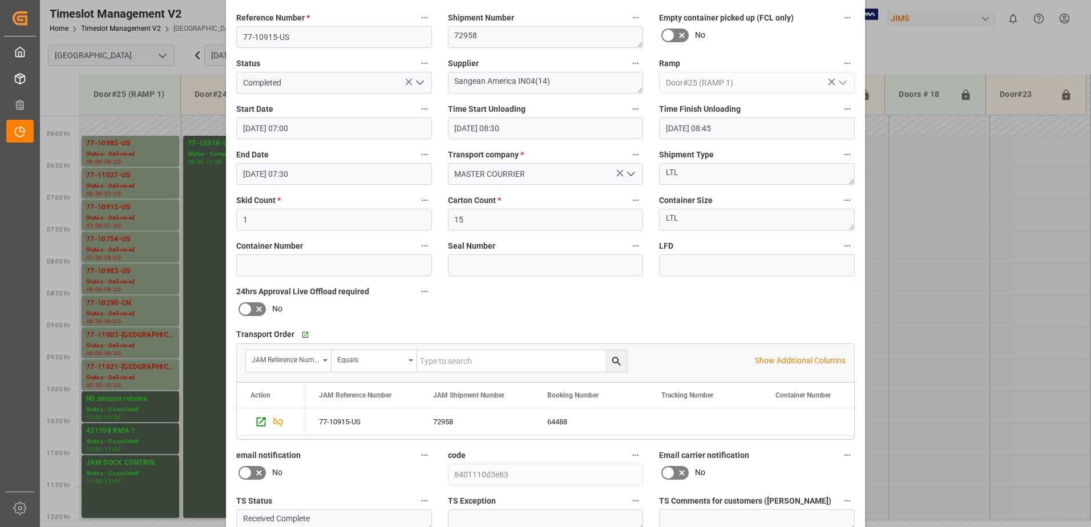
scroll to position [167, 0]
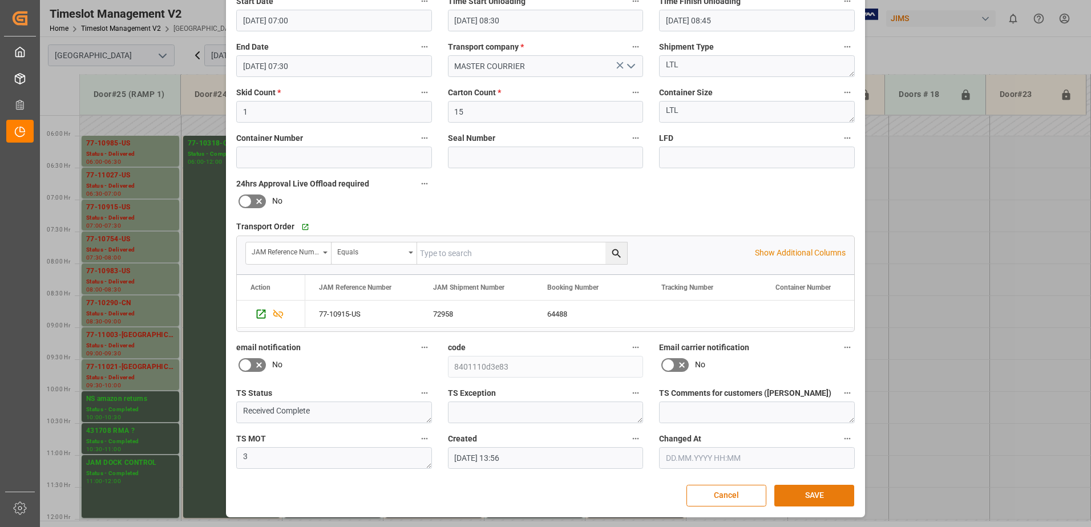
click at [818, 496] on button "SAVE" at bounding box center [814, 496] width 80 height 22
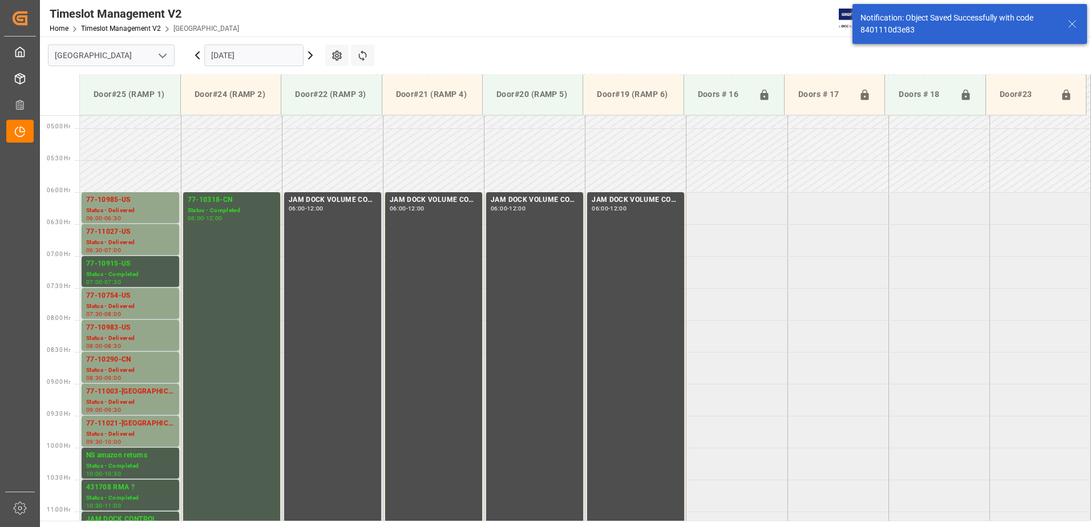
scroll to position [377, 0]
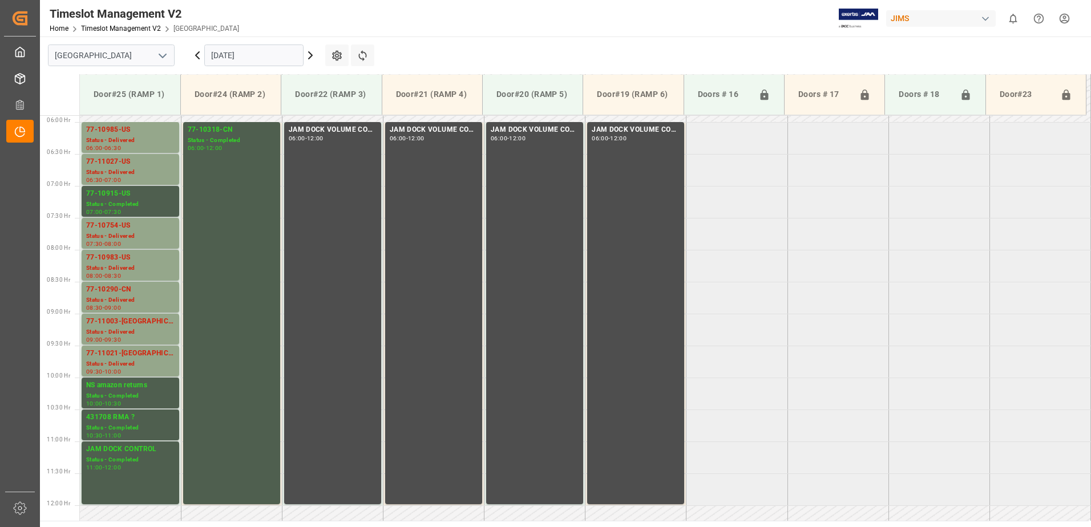
click at [312, 55] on icon at bounding box center [310, 55] width 3 height 7
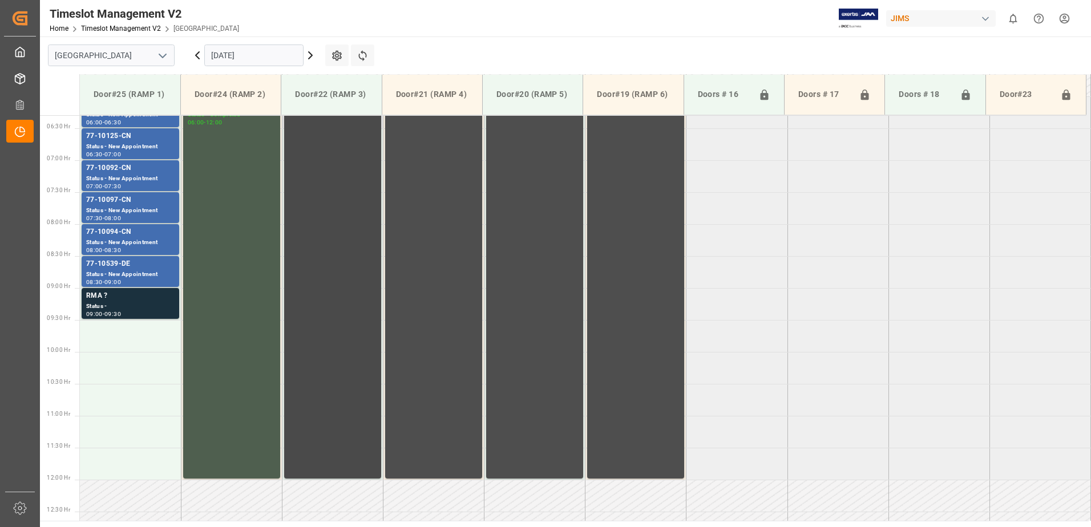
scroll to position [339, 0]
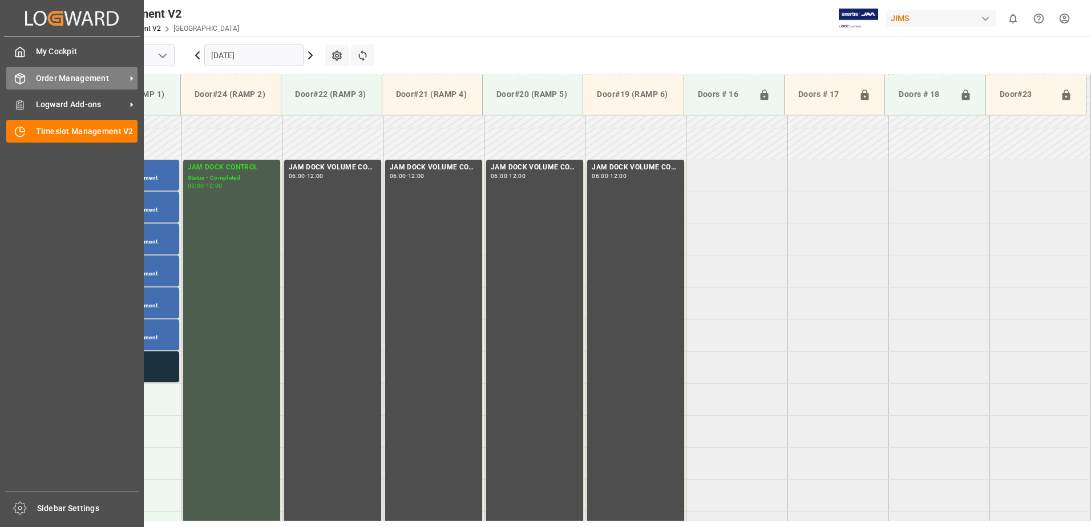
click at [31, 76] on div "Order Management Order Management" at bounding box center [71, 78] width 131 height 22
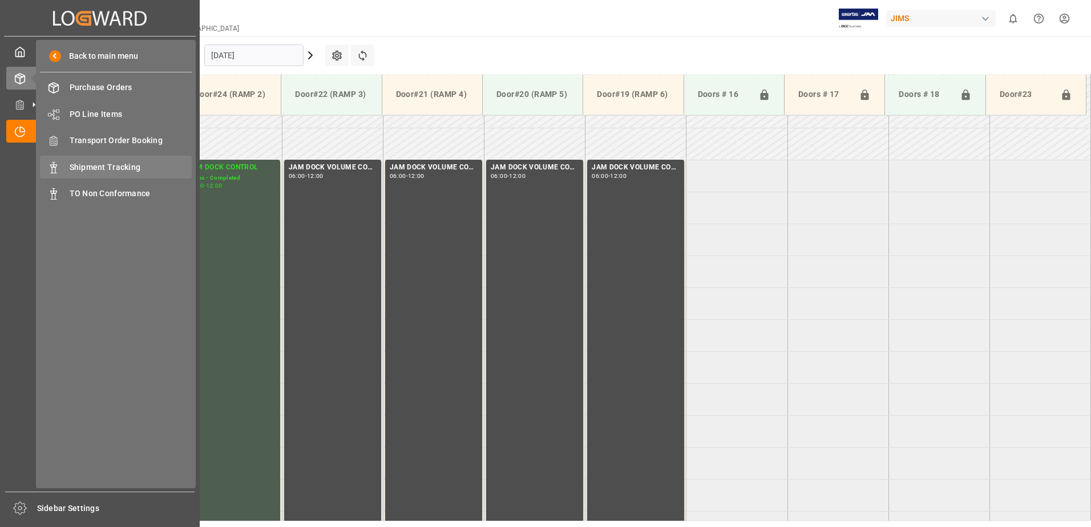
click at [81, 163] on span "Shipment Tracking" at bounding box center [131, 167] width 123 height 12
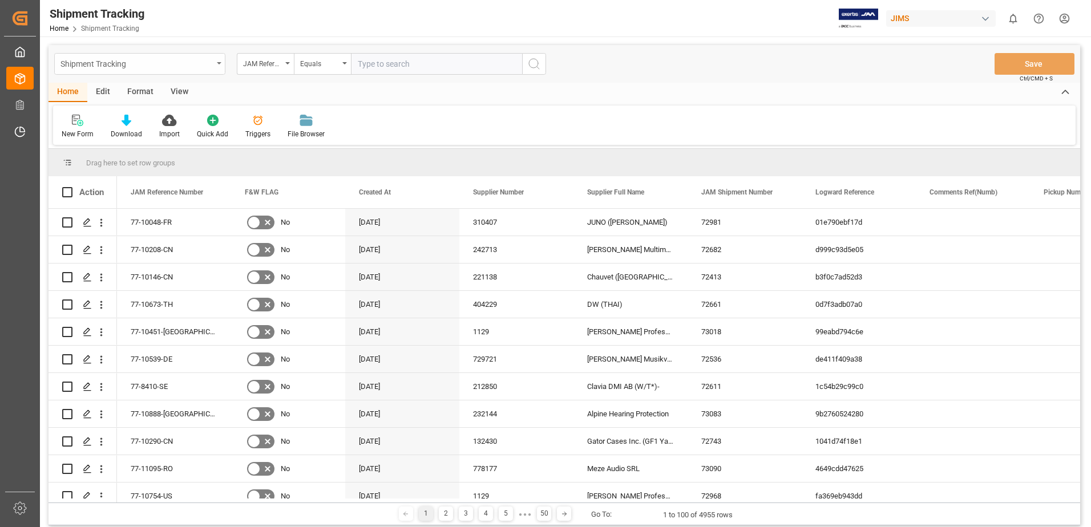
click at [217, 62] on div "Shipment Tracking" at bounding box center [139, 64] width 171 height 22
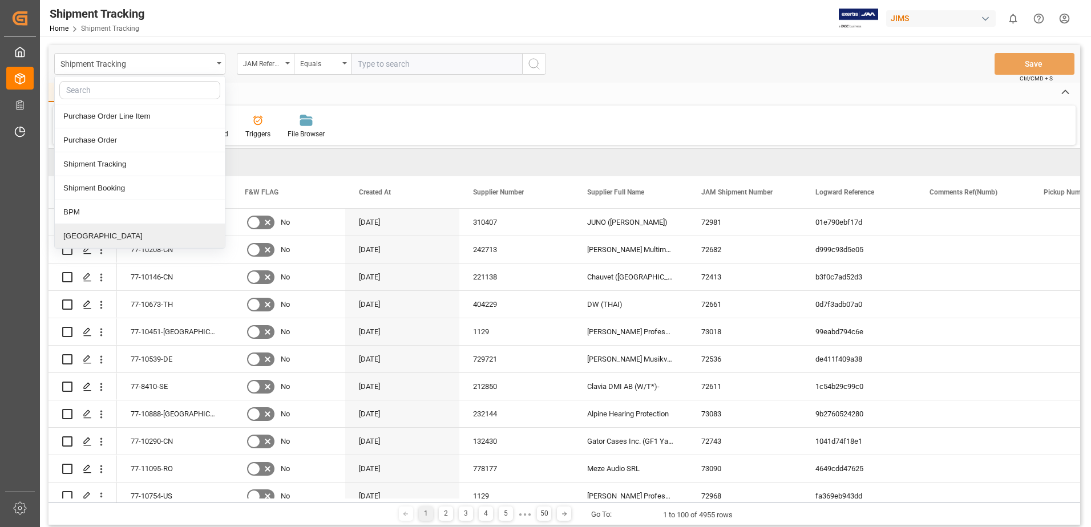
click at [74, 237] on div "[GEOGRAPHIC_DATA]" at bounding box center [140, 236] width 170 height 24
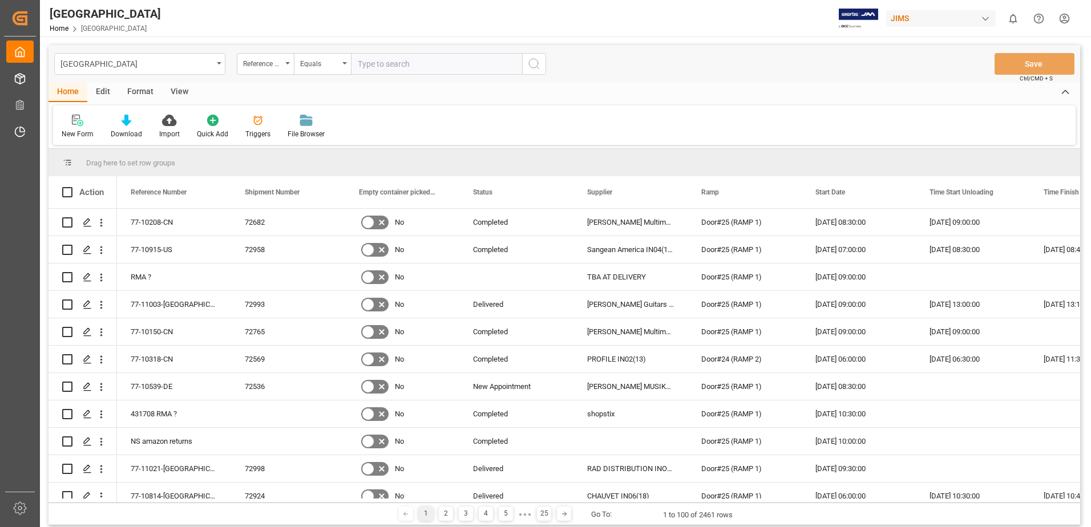
click at [177, 92] on div "View" at bounding box center [179, 92] width 35 height 19
click at [67, 126] on icon at bounding box center [72, 120] width 11 height 11
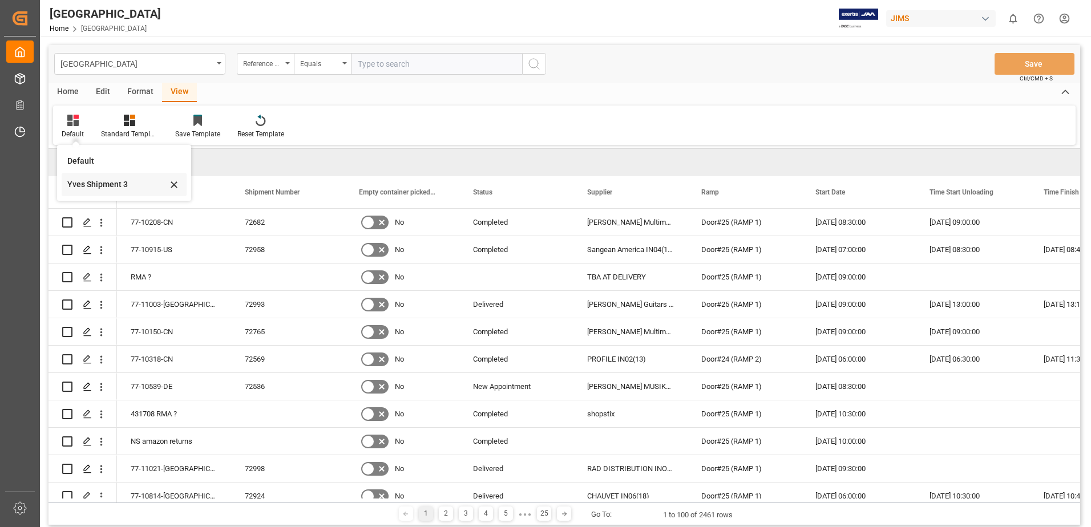
click at [70, 186] on div "Yves Shipment 3" at bounding box center [117, 185] width 100 height 12
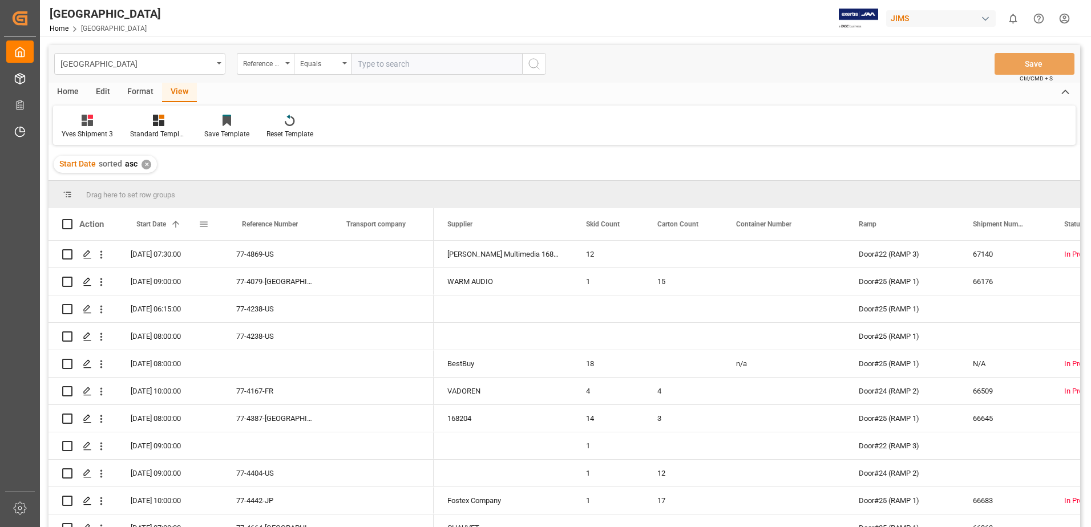
click at [204, 224] on span at bounding box center [204, 224] width 10 height 10
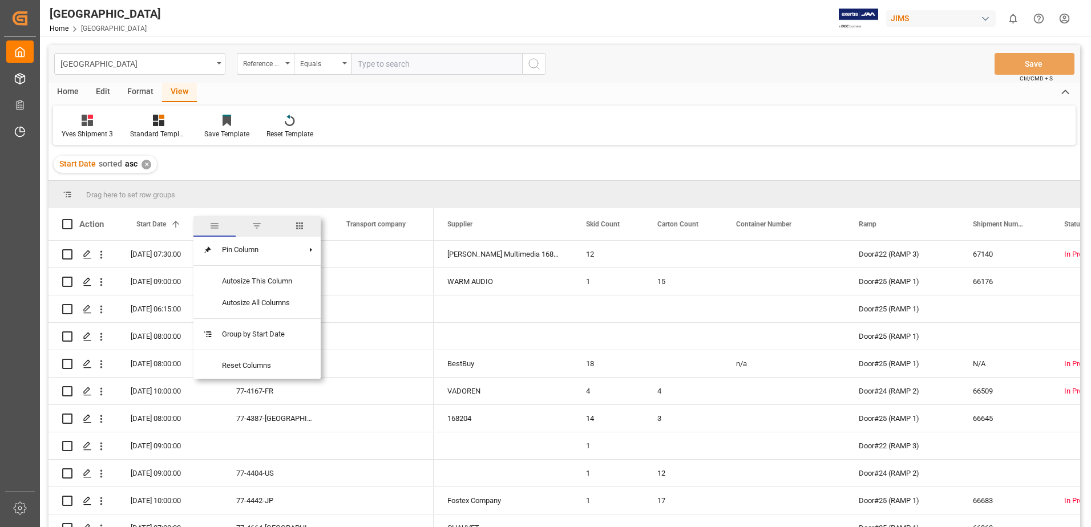
click at [256, 227] on span "filter" at bounding box center [257, 226] width 10 height 10
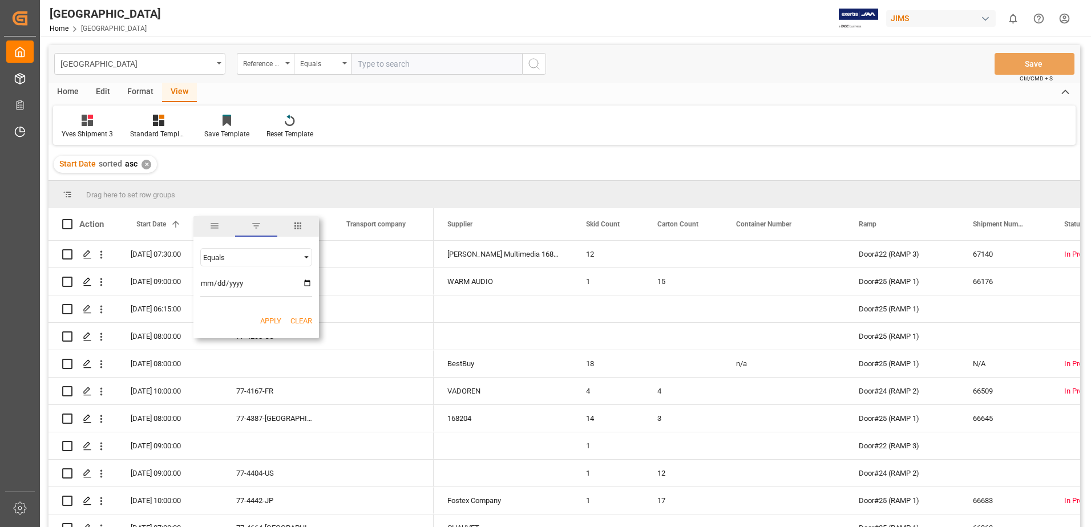
click at [308, 284] on input "date" at bounding box center [256, 285] width 112 height 23
type input "[DATE]"
click at [270, 320] on button "Apply" at bounding box center [270, 321] width 21 height 11
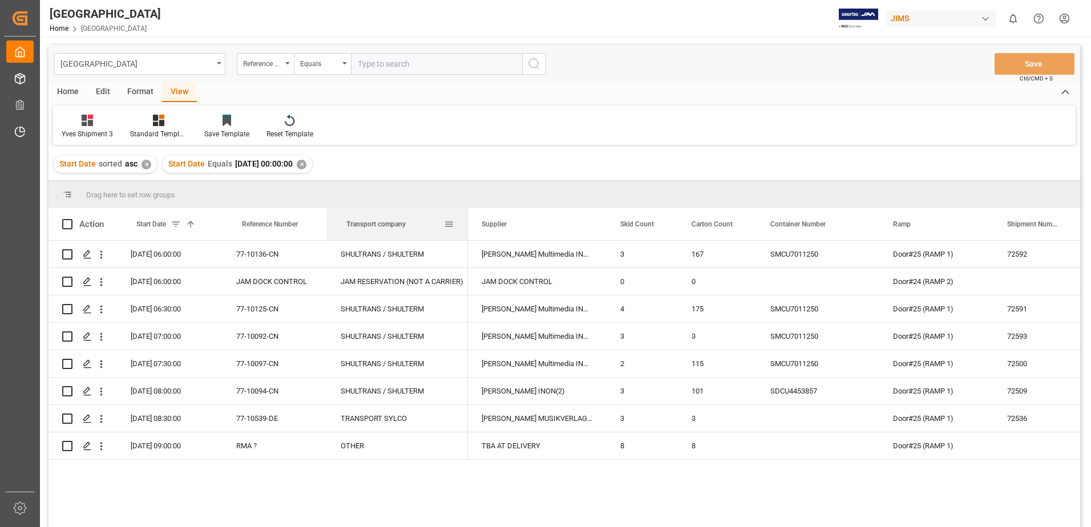
drag, startPoint x: 432, startPoint y: 232, endPoint x: 466, endPoint y: 231, distance: 33.7
click at [466, 231] on div at bounding box center [468, 224] width 5 height 32
click at [324, 219] on div at bounding box center [324, 224] width 5 height 32
click at [221, 222] on div at bounding box center [222, 224] width 5 height 32
click at [464, 227] on div at bounding box center [465, 224] width 5 height 32
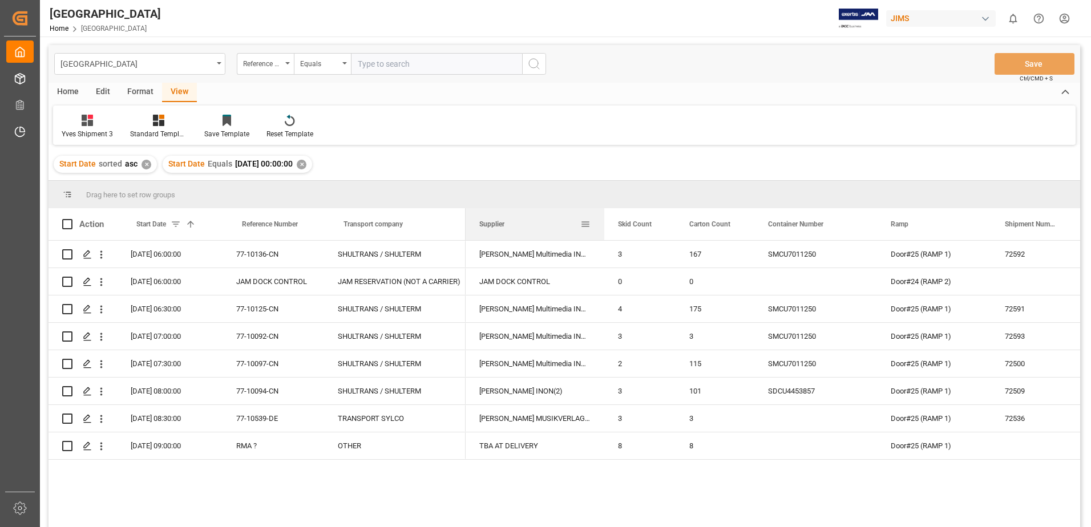
click at [602, 225] on div at bounding box center [604, 224] width 5 height 32
drag, startPoint x: 604, startPoint y: 224, endPoint x: 598, endPoint y: 226, distance: 6.0
click at [598, 226] on div at bounding box center [598, 224] width 5 height 32
click at [64, 225] on span at bounding box center [67, 224] width 10 height 10
click at [71, 219] on input "checkbox" at bounding box center [71, 219] width 0 height 0
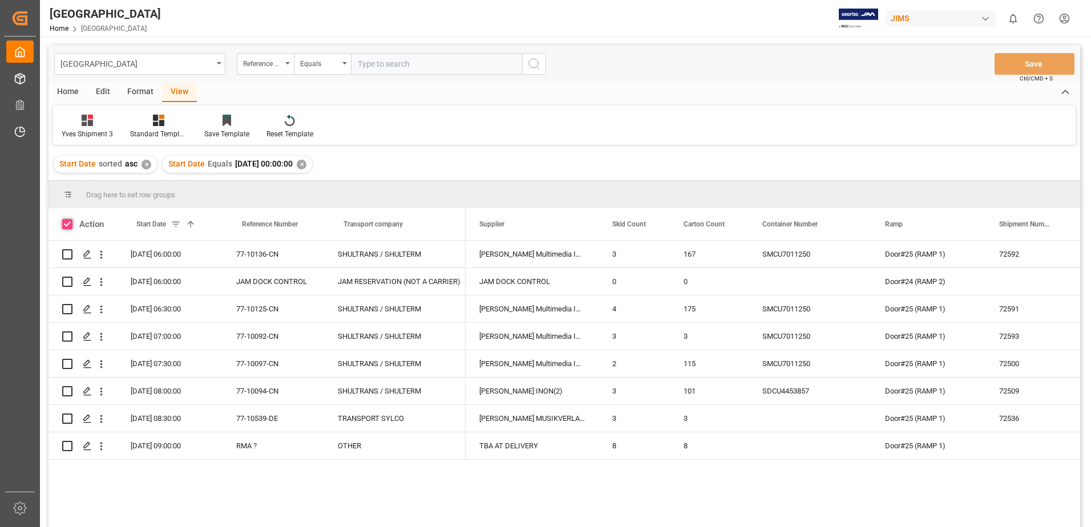
checkbox input "true"
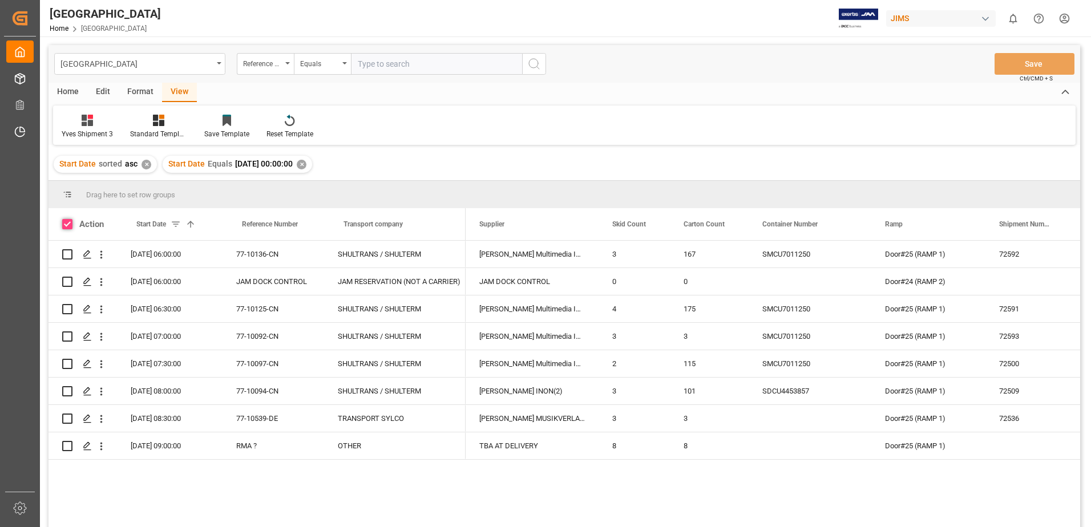
checkbox input "true"
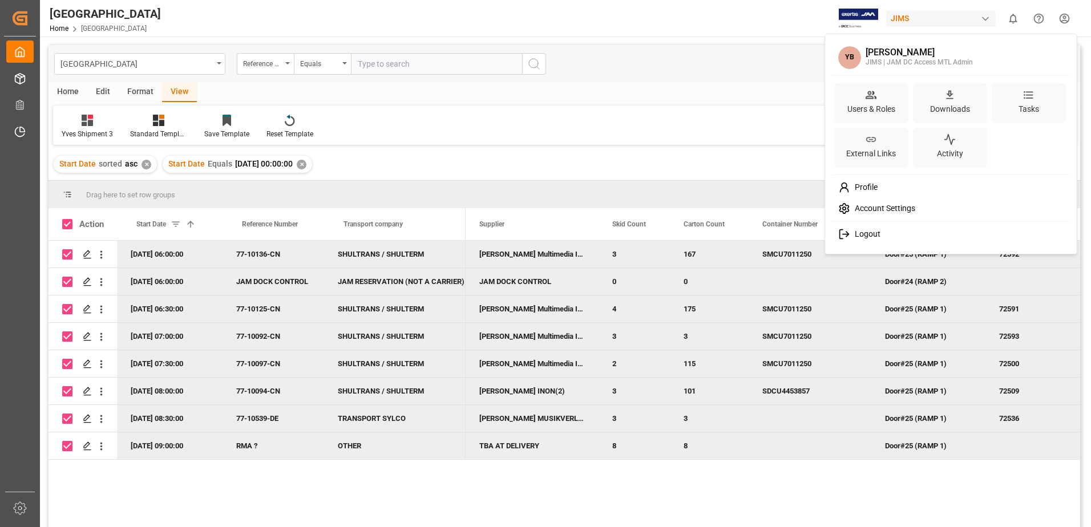
click at [1063, 17] on html "Created by potrace 1.15, written by [PERSON_NAME] [DATE]-[DATE] Created by potr…" at bounding box center [545, 263] width 1091 height 527
click at [852, 236] on span "Logout" at bounding box center [865, 234] width 30 height 10
